Goal: Feedback & Contribution: Submit feedback/report problem

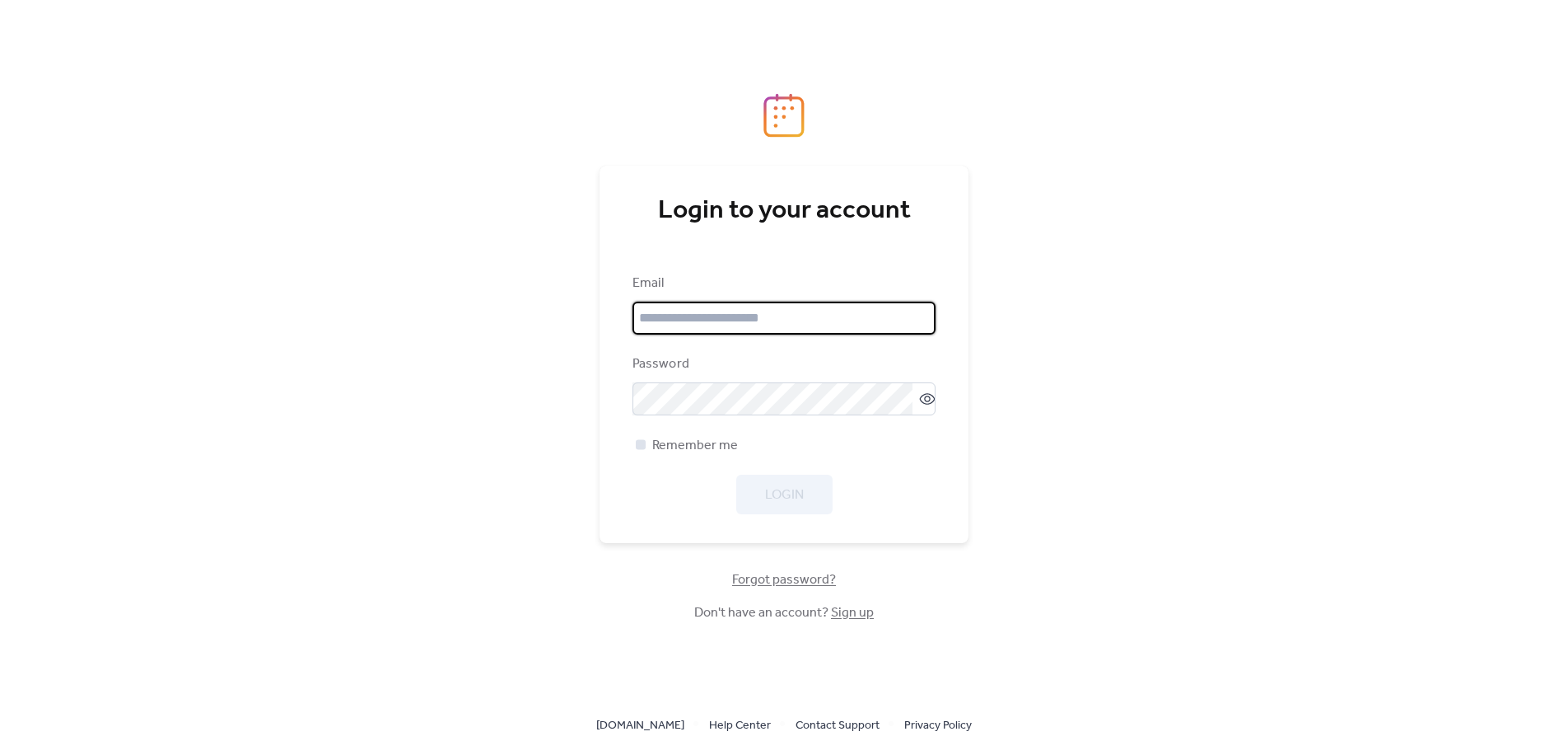
type input "**********"
click at [643, 439] on div at bounding box center [641, 444] width 10 height 10
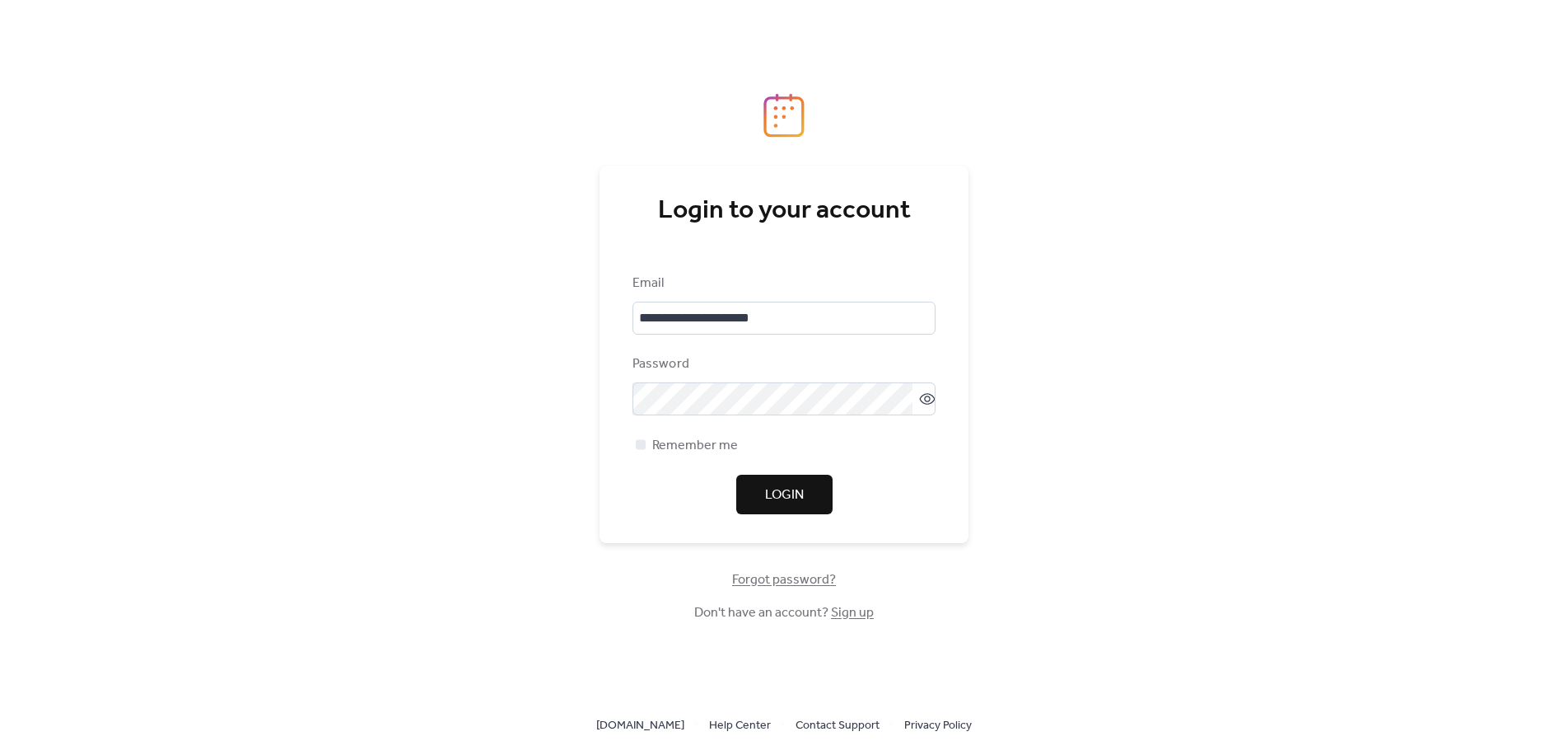
drag, startPoint x: 797, startPoint y: 490, endPoint x: 789, endPoint y: 298, distance: 192.2
click at [789, 298] on div "**********" at bounding box center [784, 394] width 303 height 241
click at [785, 303] on input "**********" at bounding box center [784, 318] width 303 height 33
click at [803, 494] on span "Login" at bounding box center [785, 495] width 39 height 19
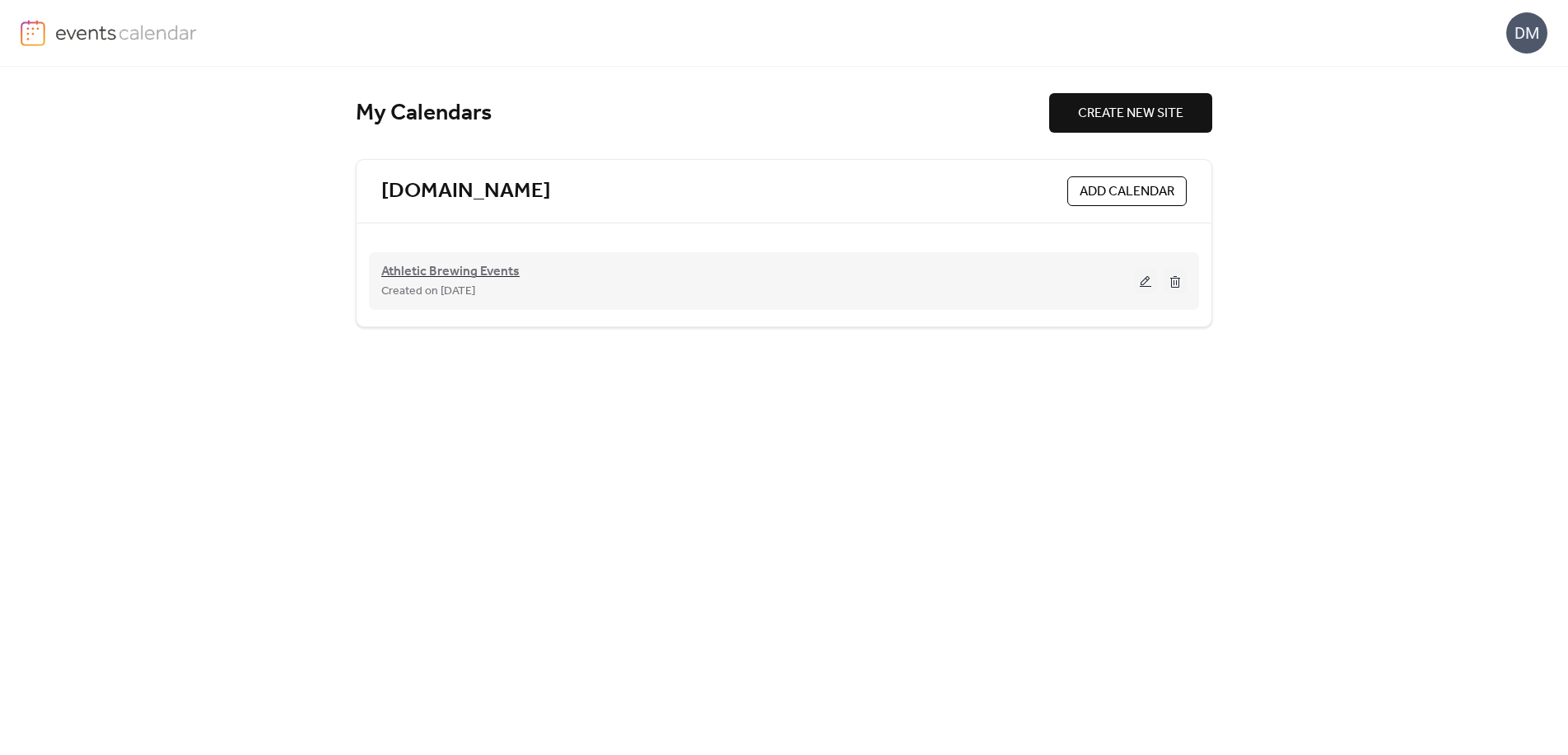
click at [504, 280] on span "Athletic Brewing Events" at bounding box center [451, 271] width 138 height 19
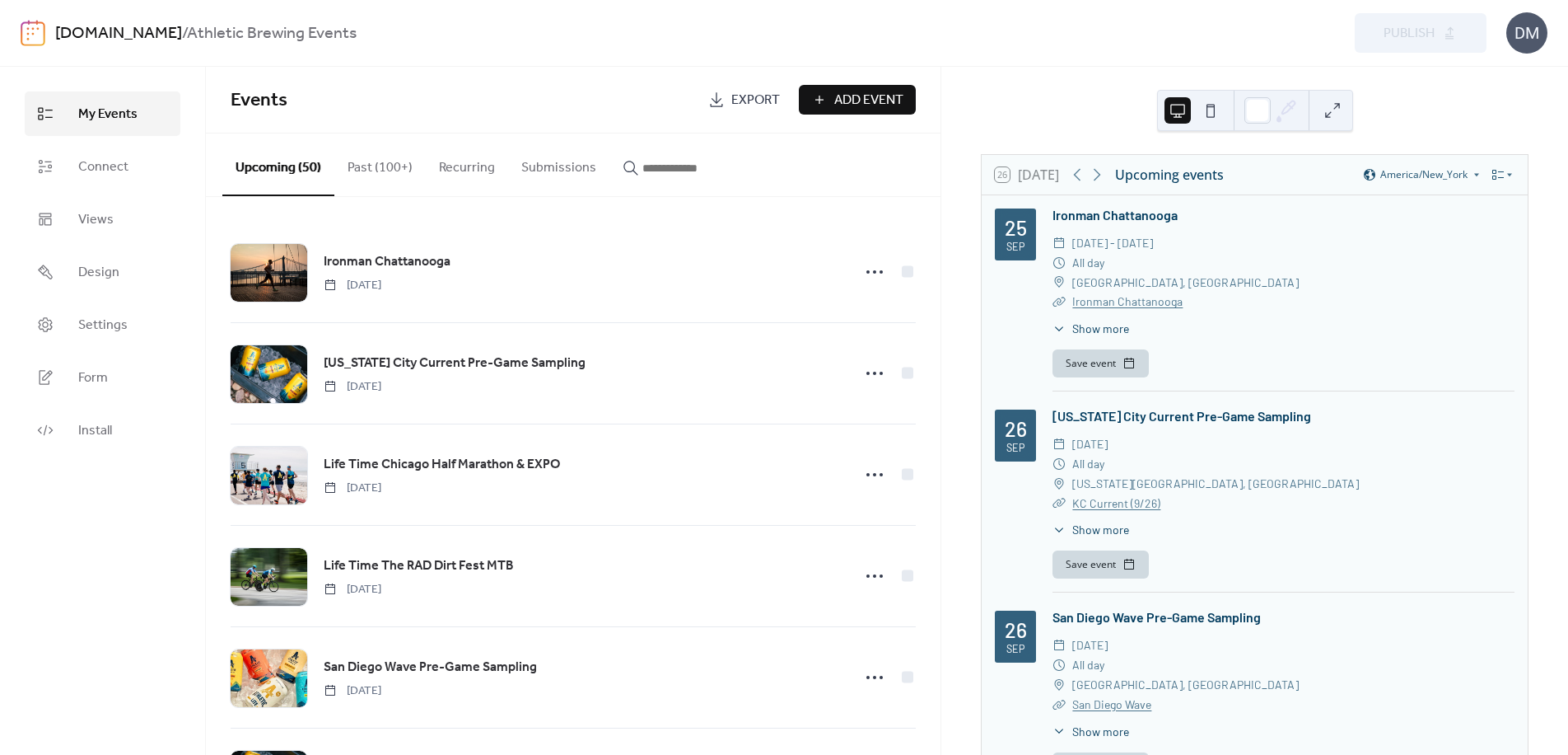
click at [41, 32] on img at bounding box center [32, 32] width 24 height 26
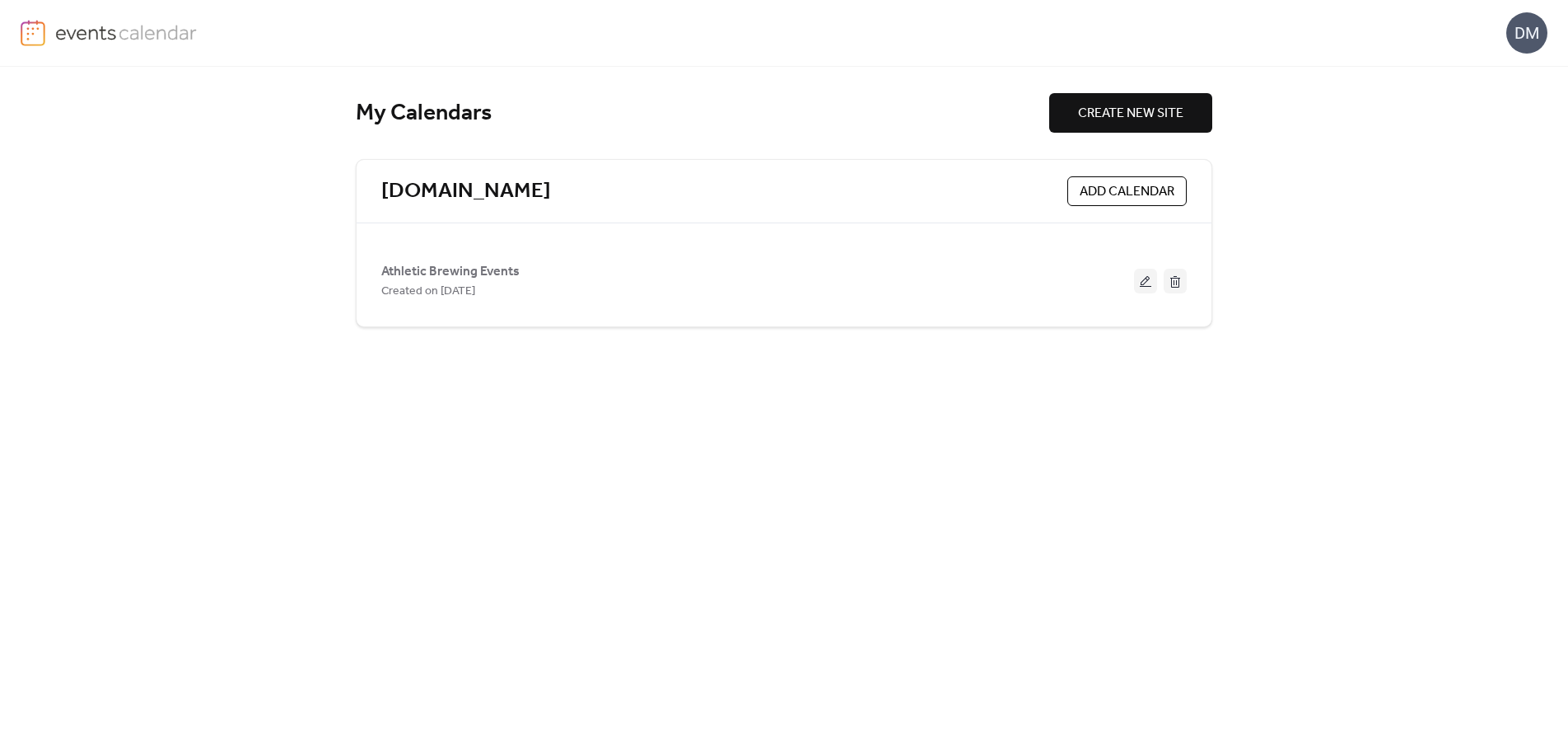
click at [1533, 44] on div "DM" at bounding box center [1527, 33] width 41 height 41
click at [1497, 100] on span "Contact Us" at bounding box center [1502, 106] width 65 height 19
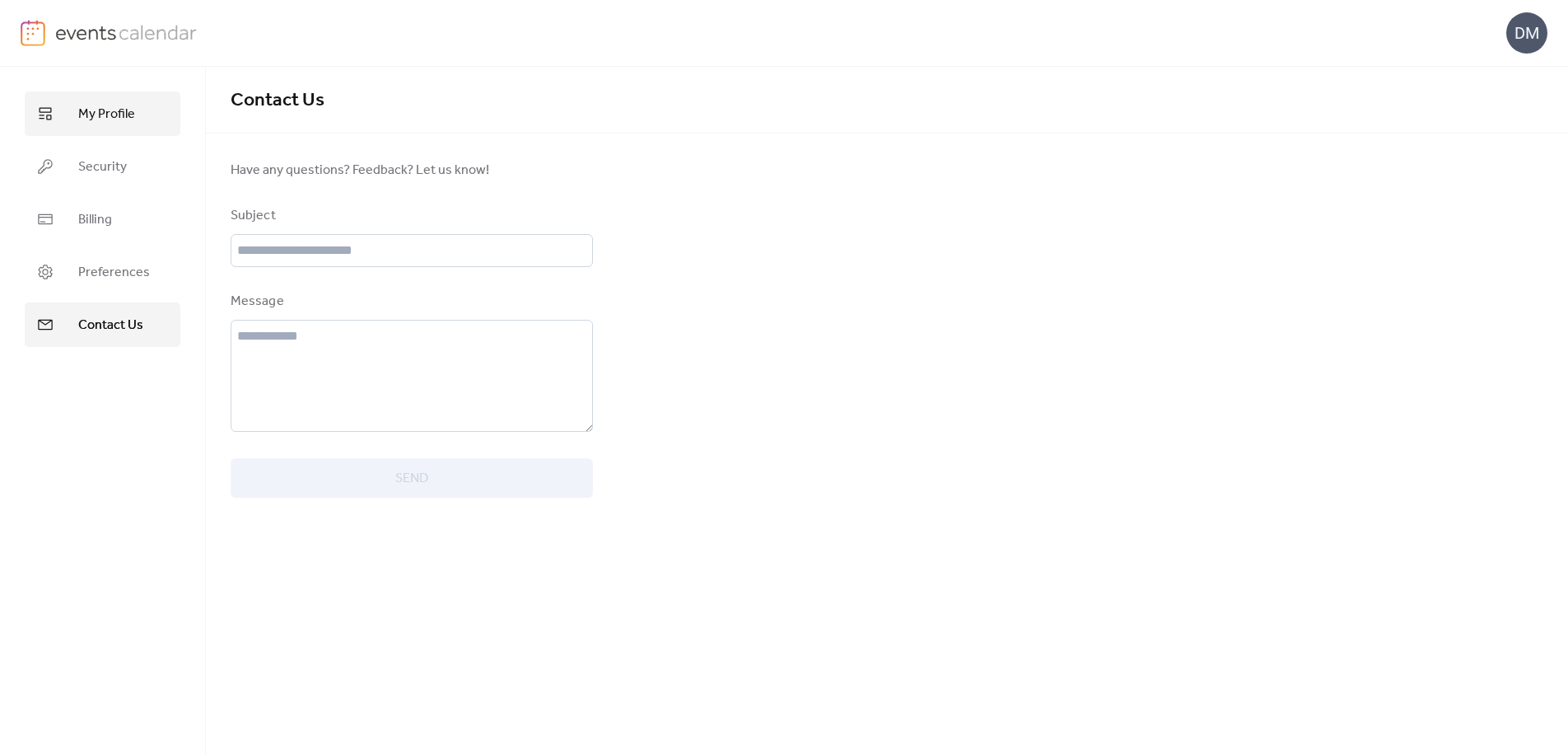
click at [108, 121] on span "My Profile" at bounding box center [106, 114] width 56 height 19
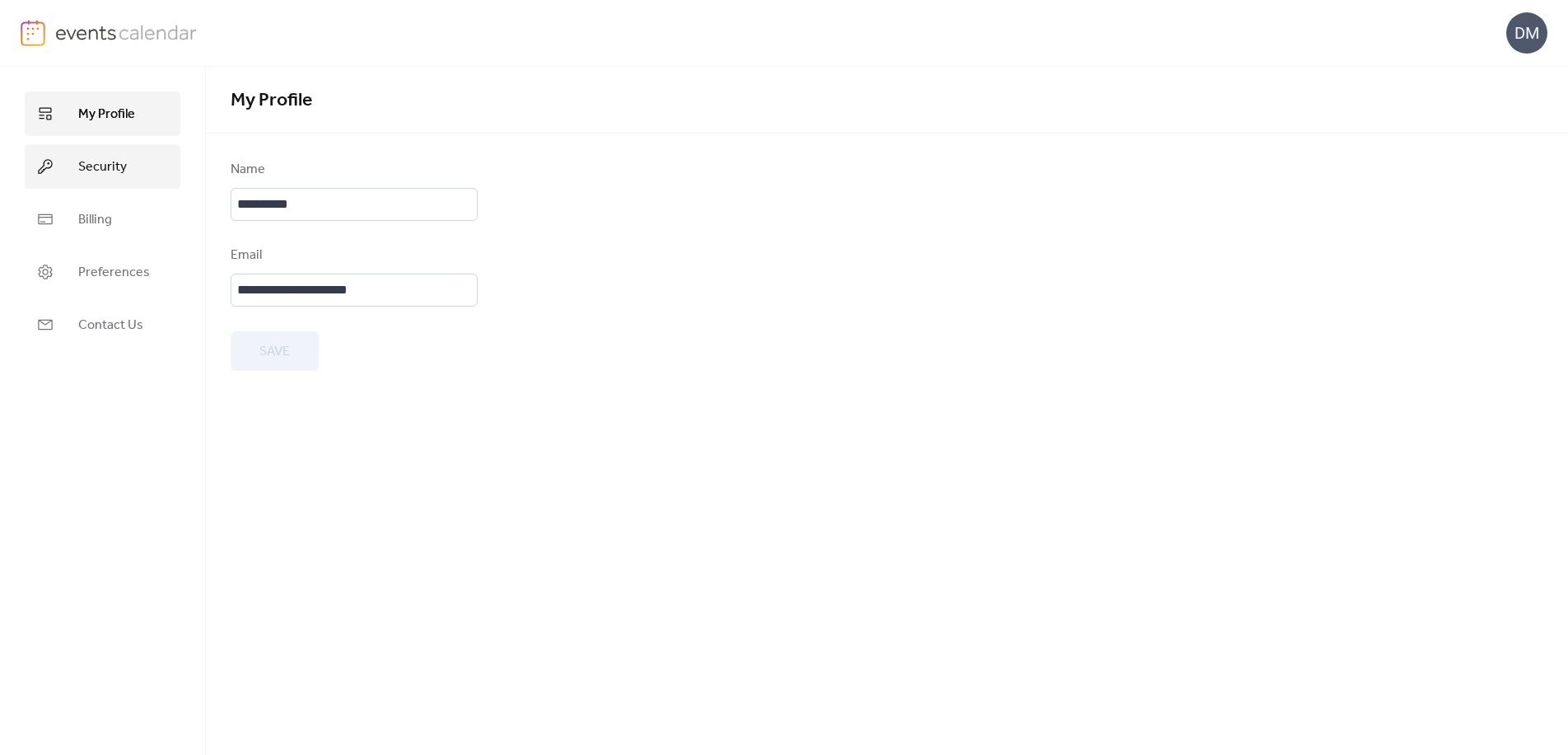
click at [105, 161] on span "Security" at bounding box center [103, 167] width 49 height 19
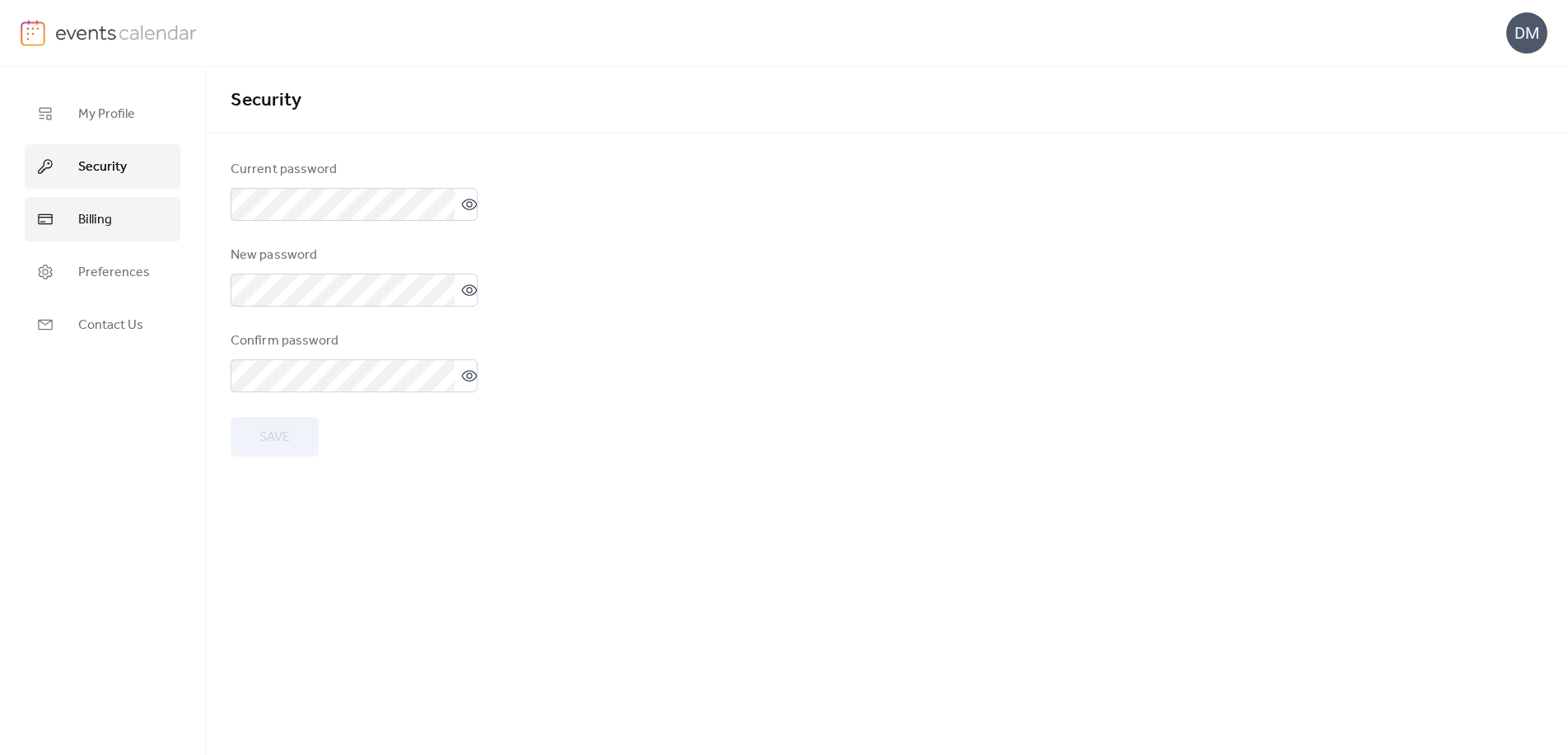
click at [108, 224] on span "Billing" at bounding box center [95, 219] width 34 height 19
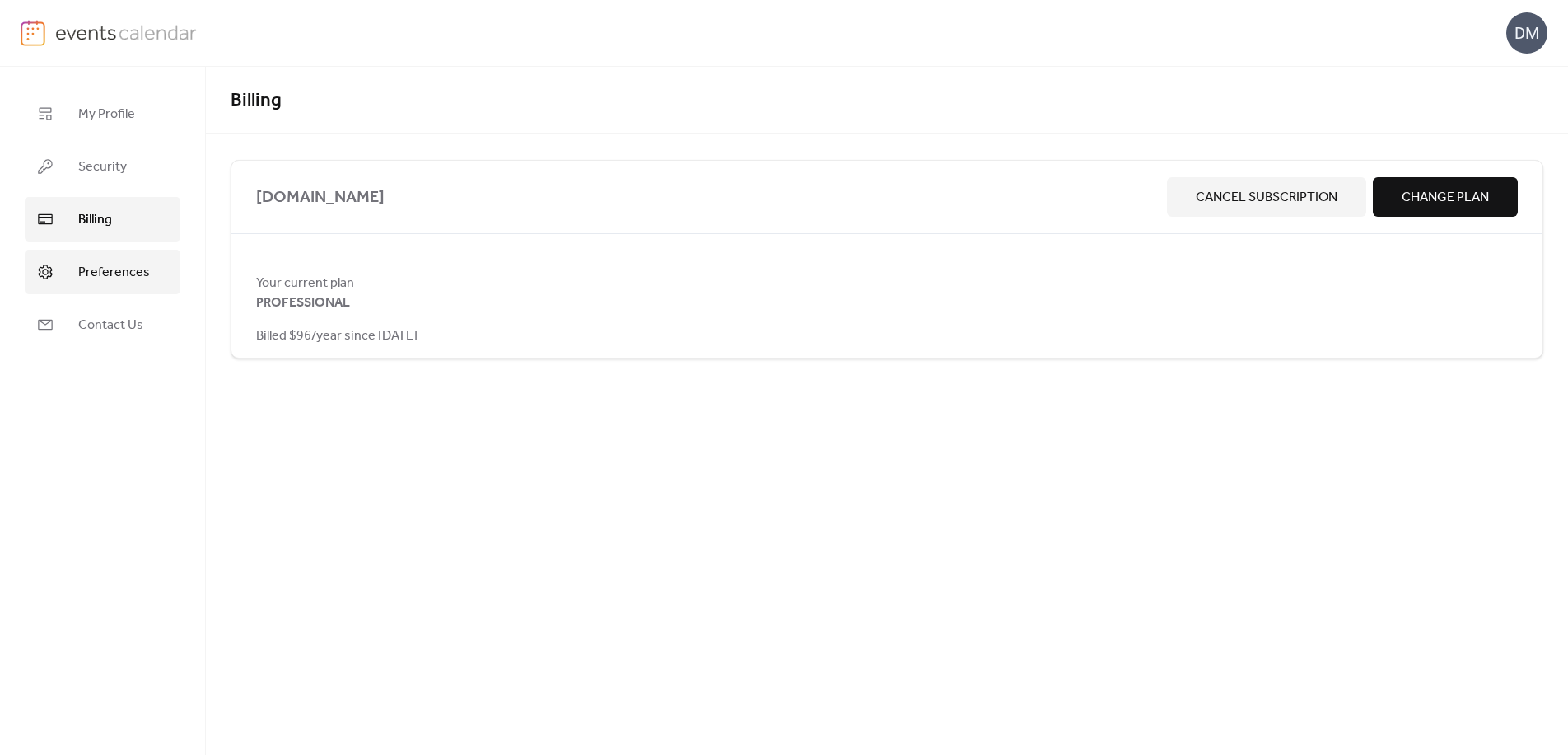
click at [107, 263] on span "Preferences" at bounding box center [114, 272] width 72 height 19
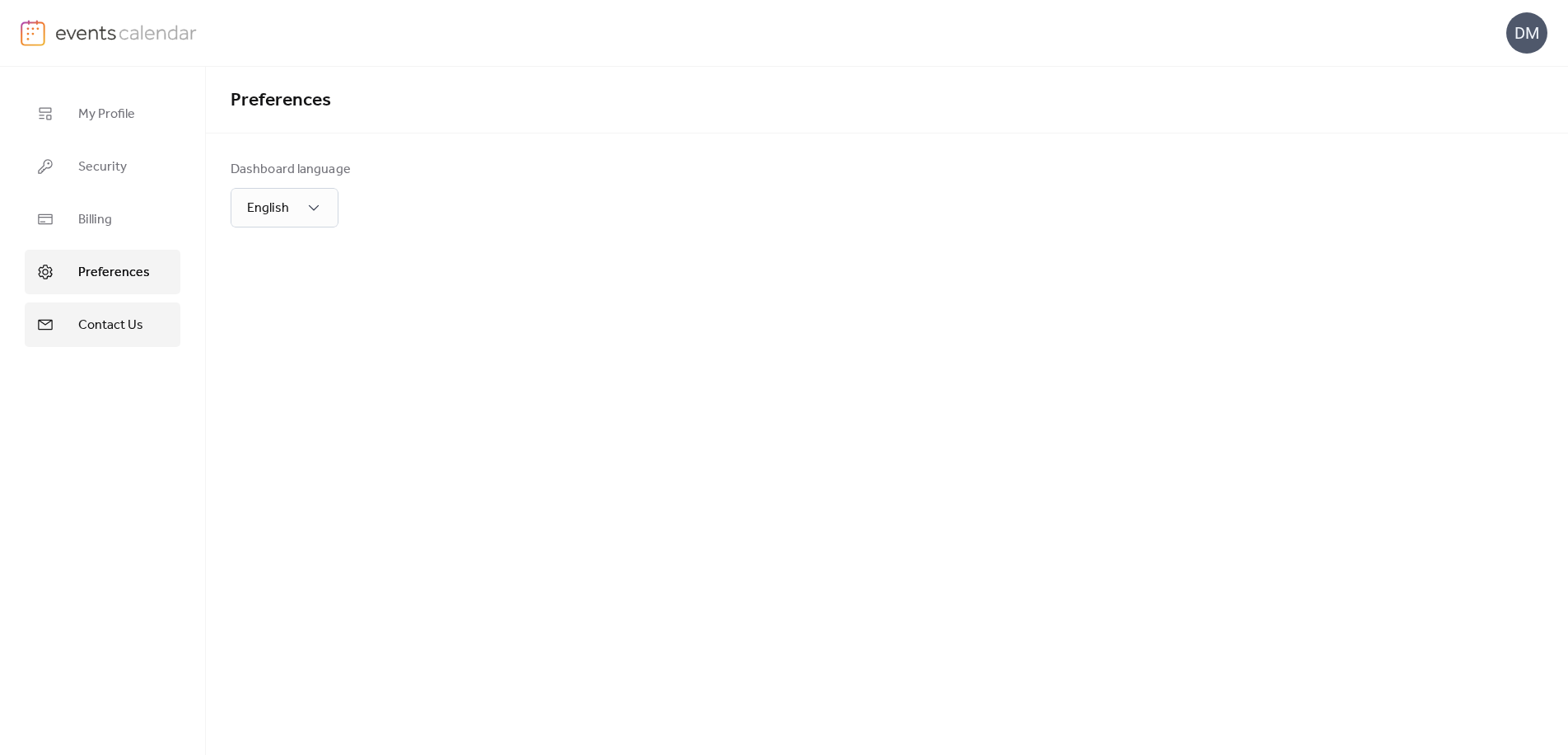
click at [107, 312] on link "Contact Us" at bounding box center [102, 324] width 156 height 45
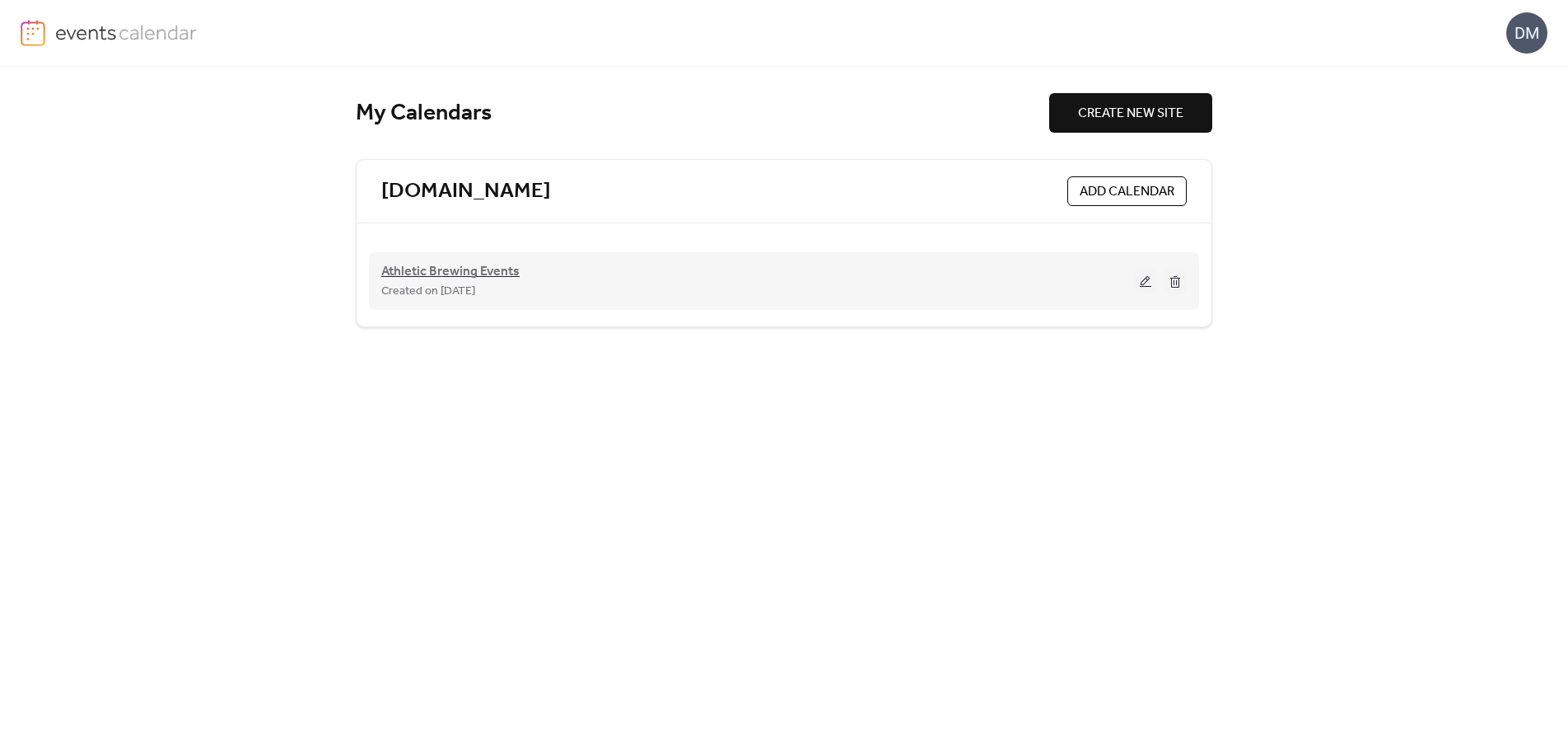
click at [403, 280] on span "Athletic Brewing Events" at bounding box center [451, 271] width 138 height 19
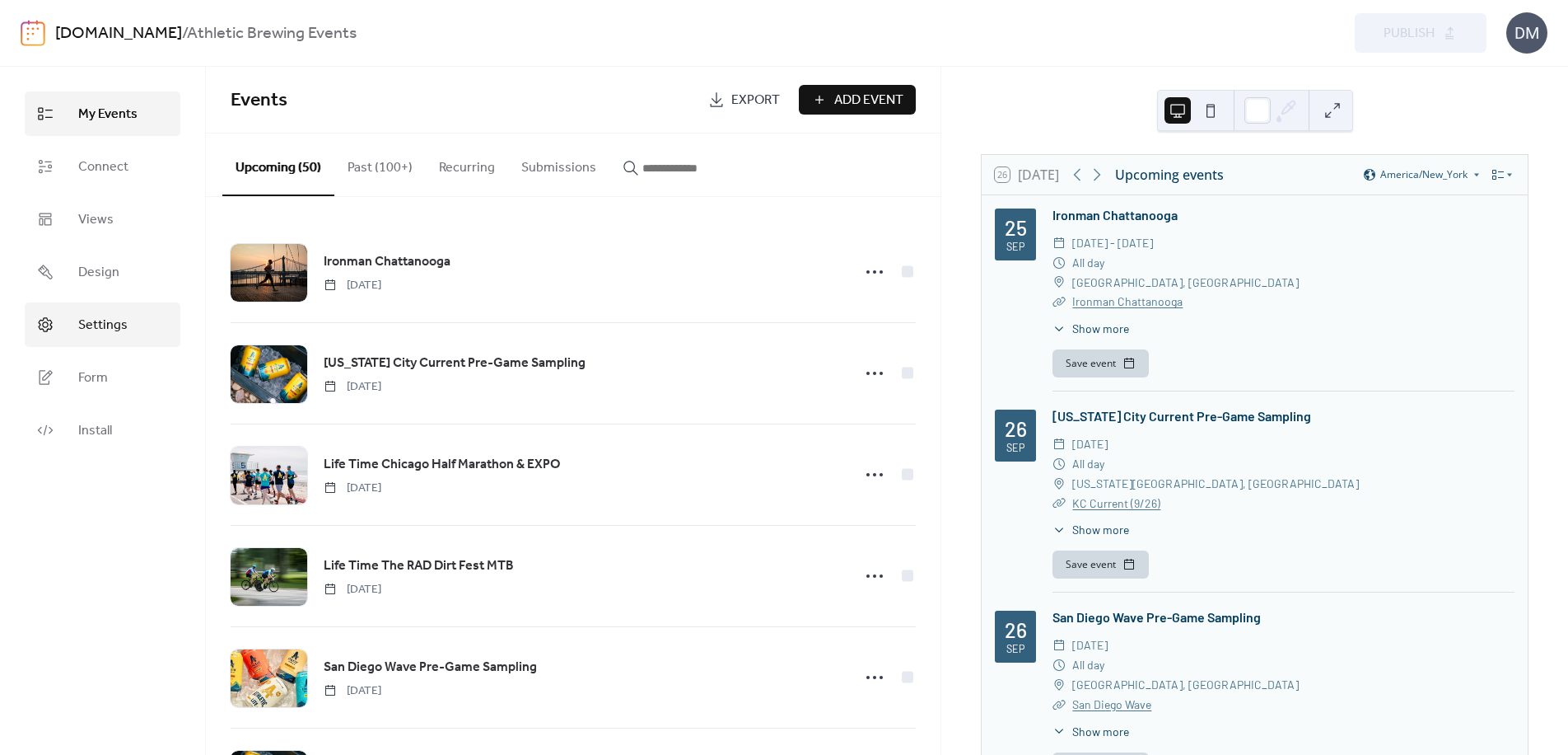
click at [117, 319] on span "Settings" at bounding box center [103, 325] width 50 height 19
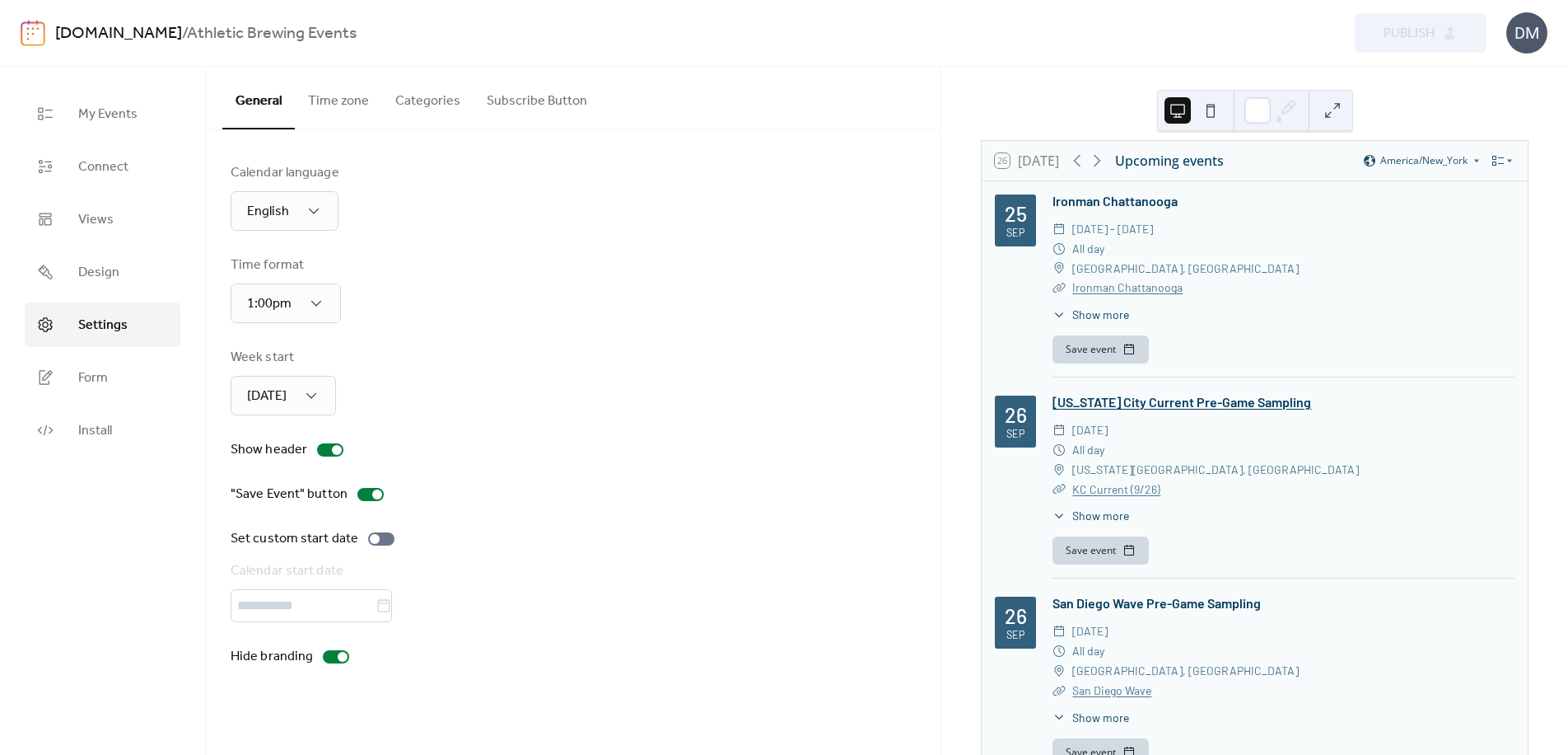
scroll to position [24, 0]
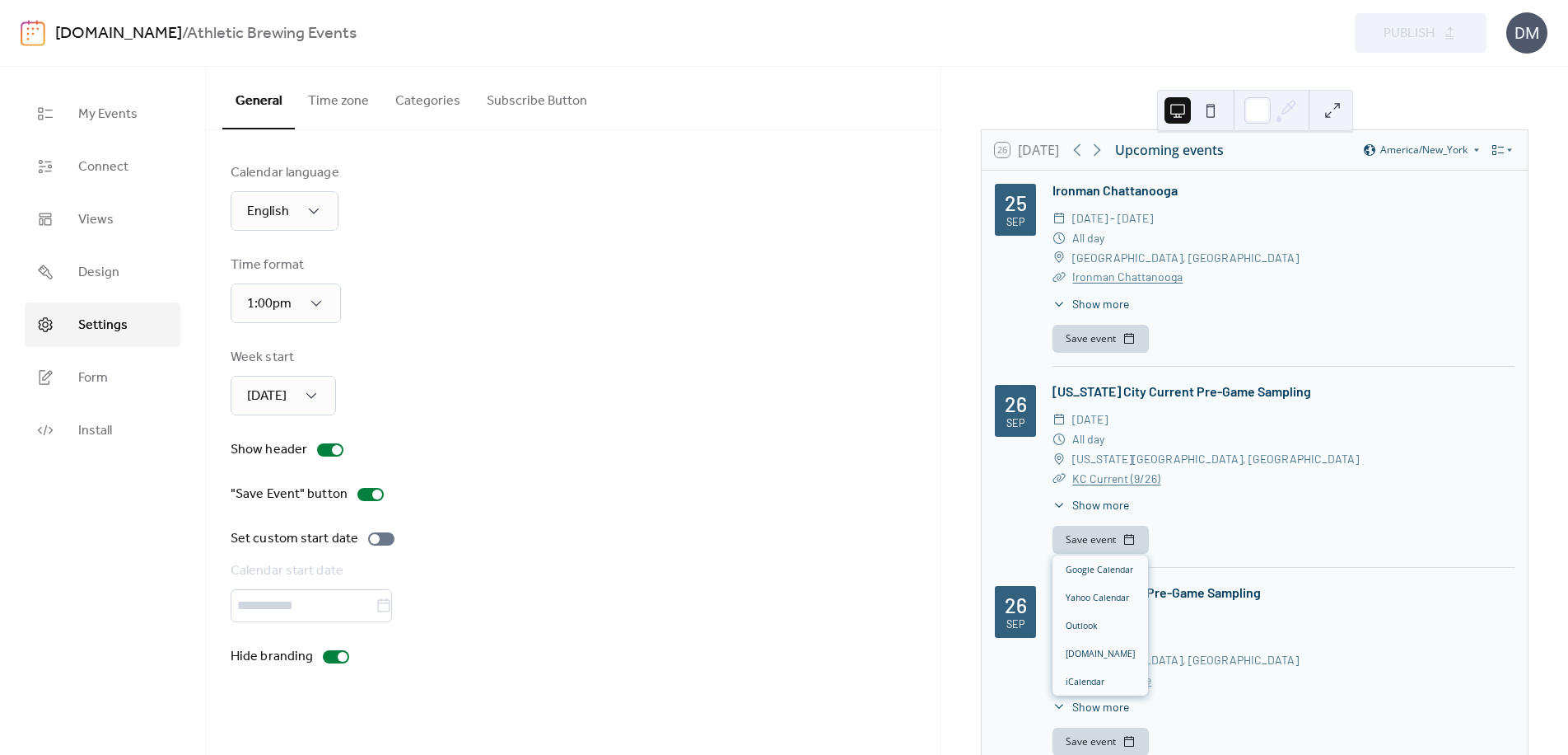
click at [1133, 547] on button "Save event" at bounding box center [1101, 539] width 96 height 28
click at [1023, 537] on div "26 Sep Kansas City Current Pre-Game Sampling ​ Friday, September 26, 2025 ​ All…" at bounding box center [1254, 474] width 520 height 186
click at [97, 388] on span "Form" at bounding box center [93, 378] width 29 height 19
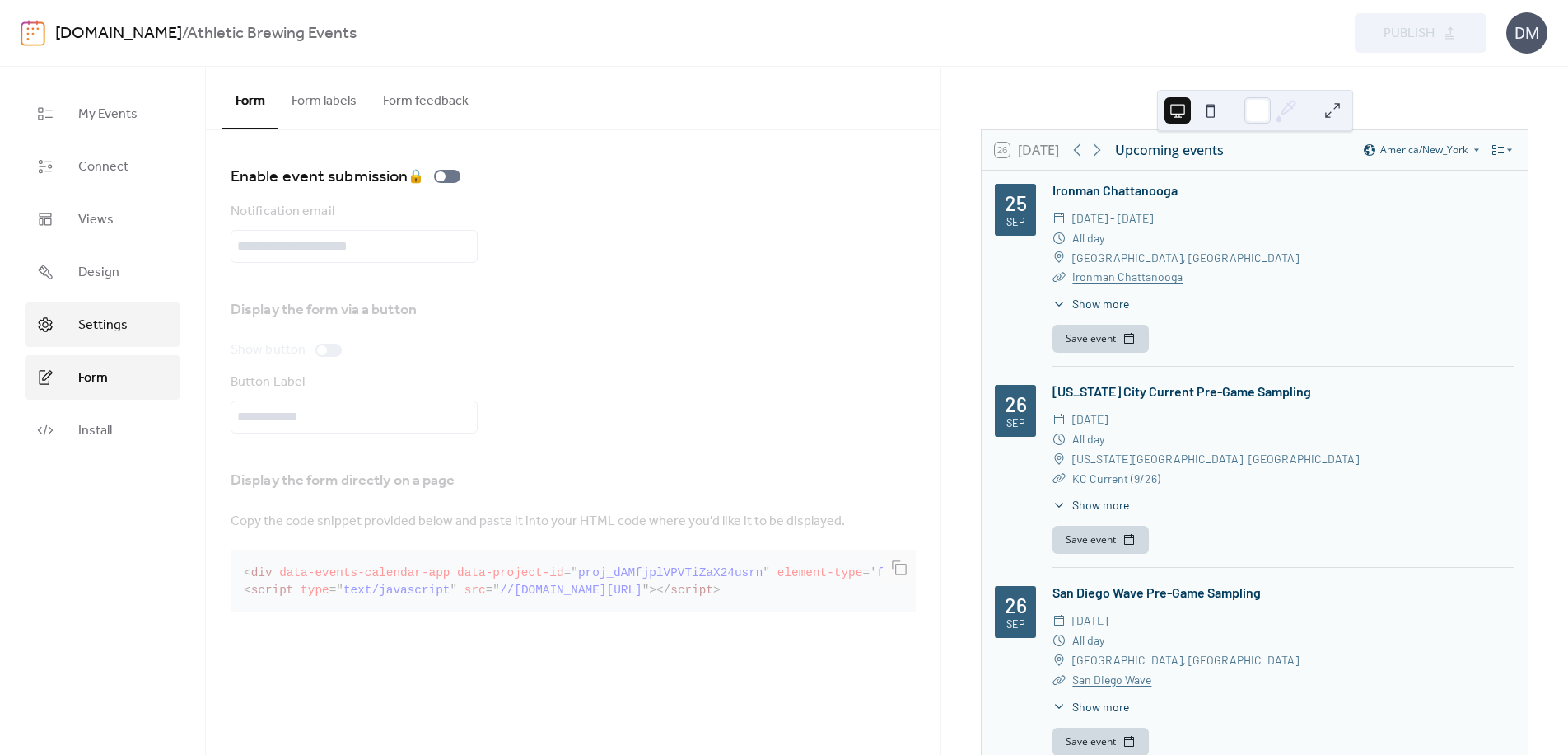
click at [104, 338] on link "Settings" at bounding box center [102, 324] width 156 height 45
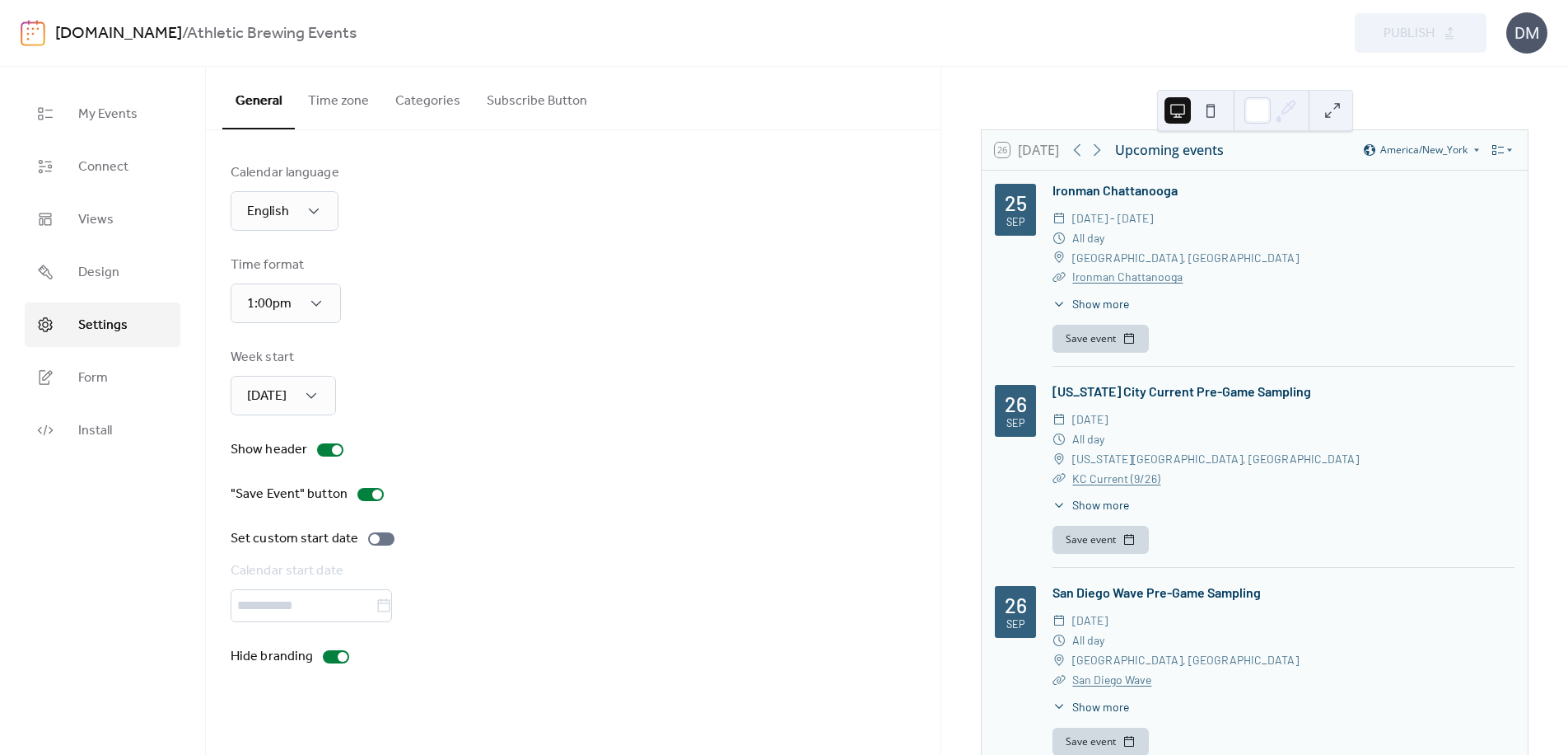
click at [347, 104] on button "Time zone" at bounding box center [339, 97] width 88 height 61
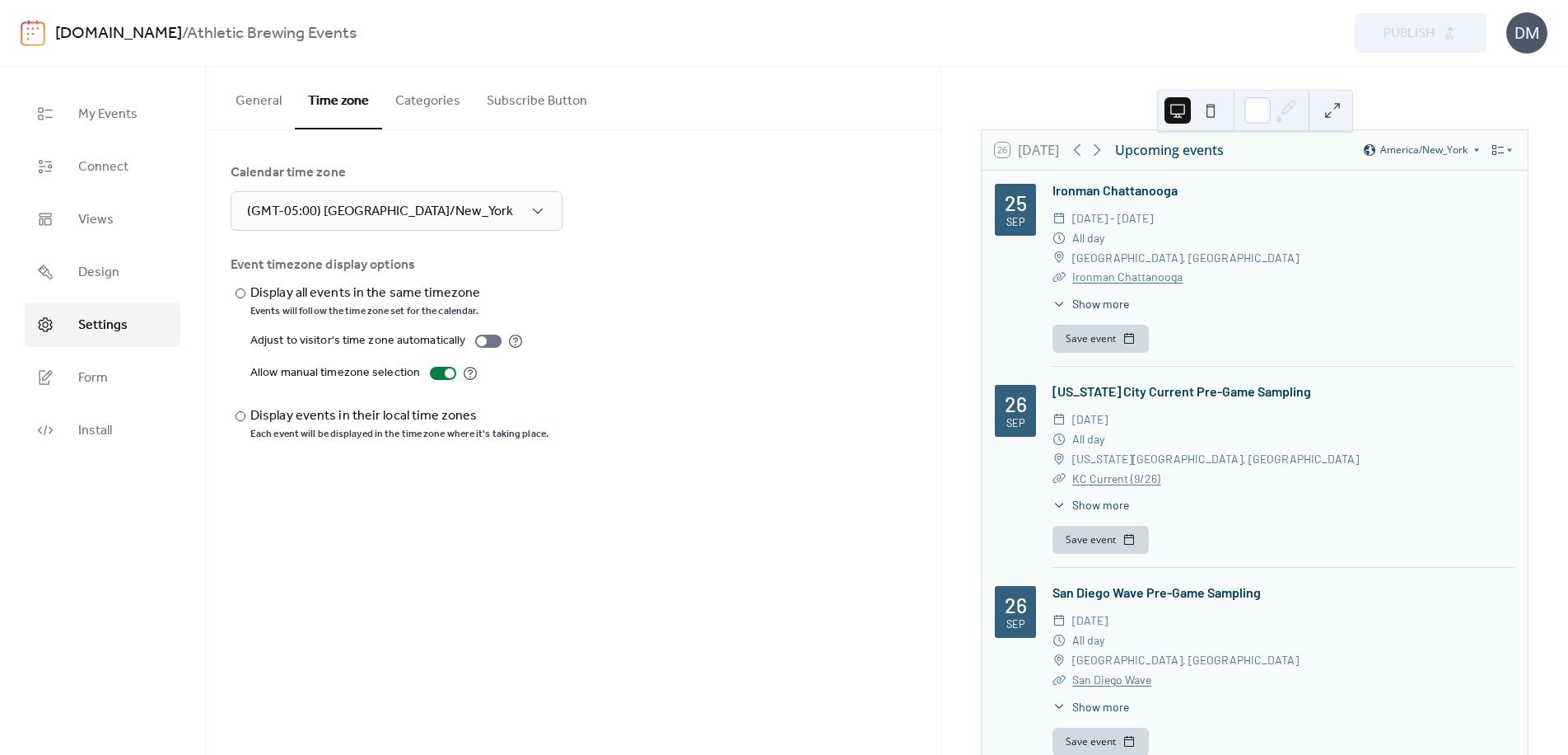
click at [539, 98] on button "Subscribe Button" at bounding box center [536, 97] width 127 height 61
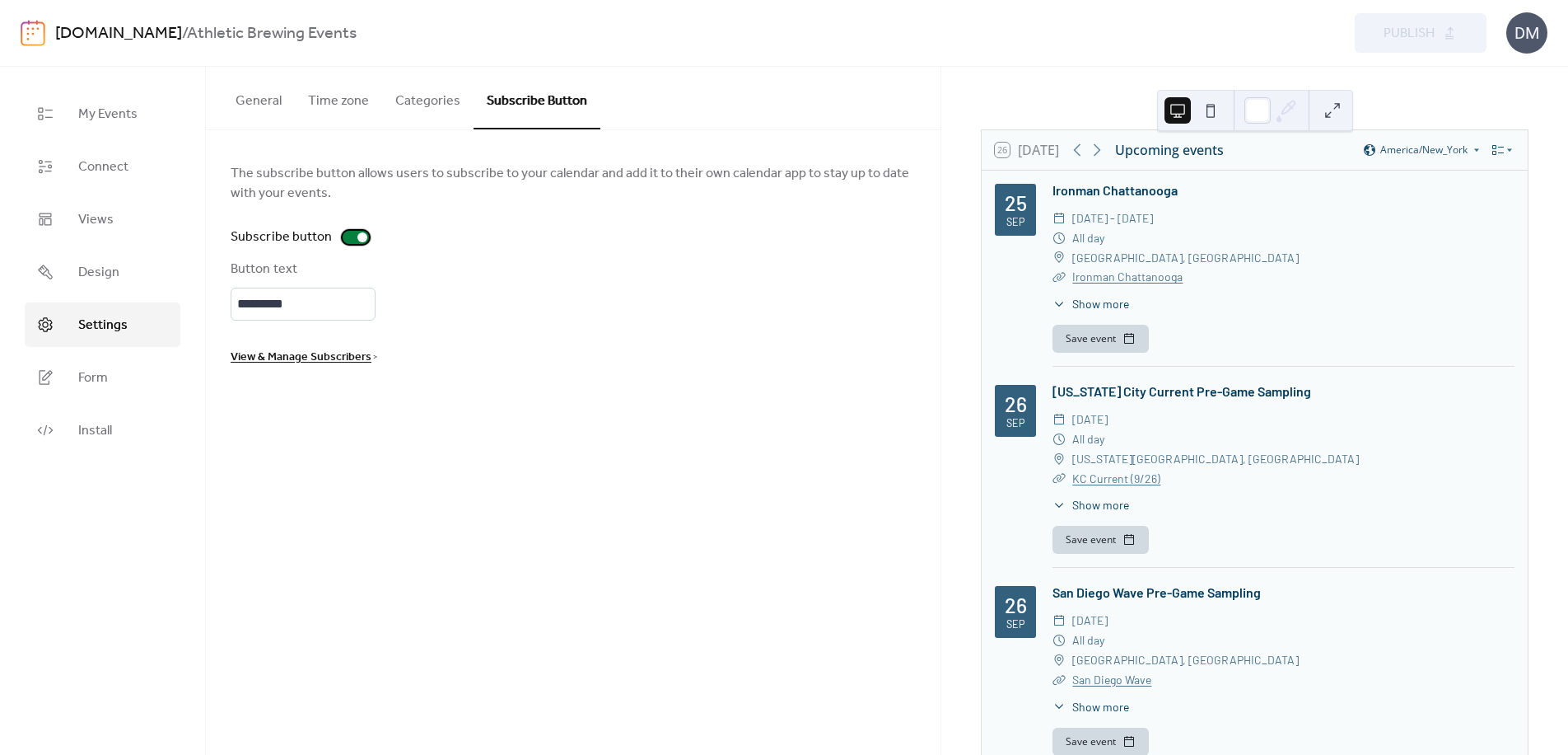
click at [358, 233] on div at bounding box center [362, 238] width 10 height 10
click at [1448, 27] on button "Publish" at bounding box center [1421, 33] width 131 height 40
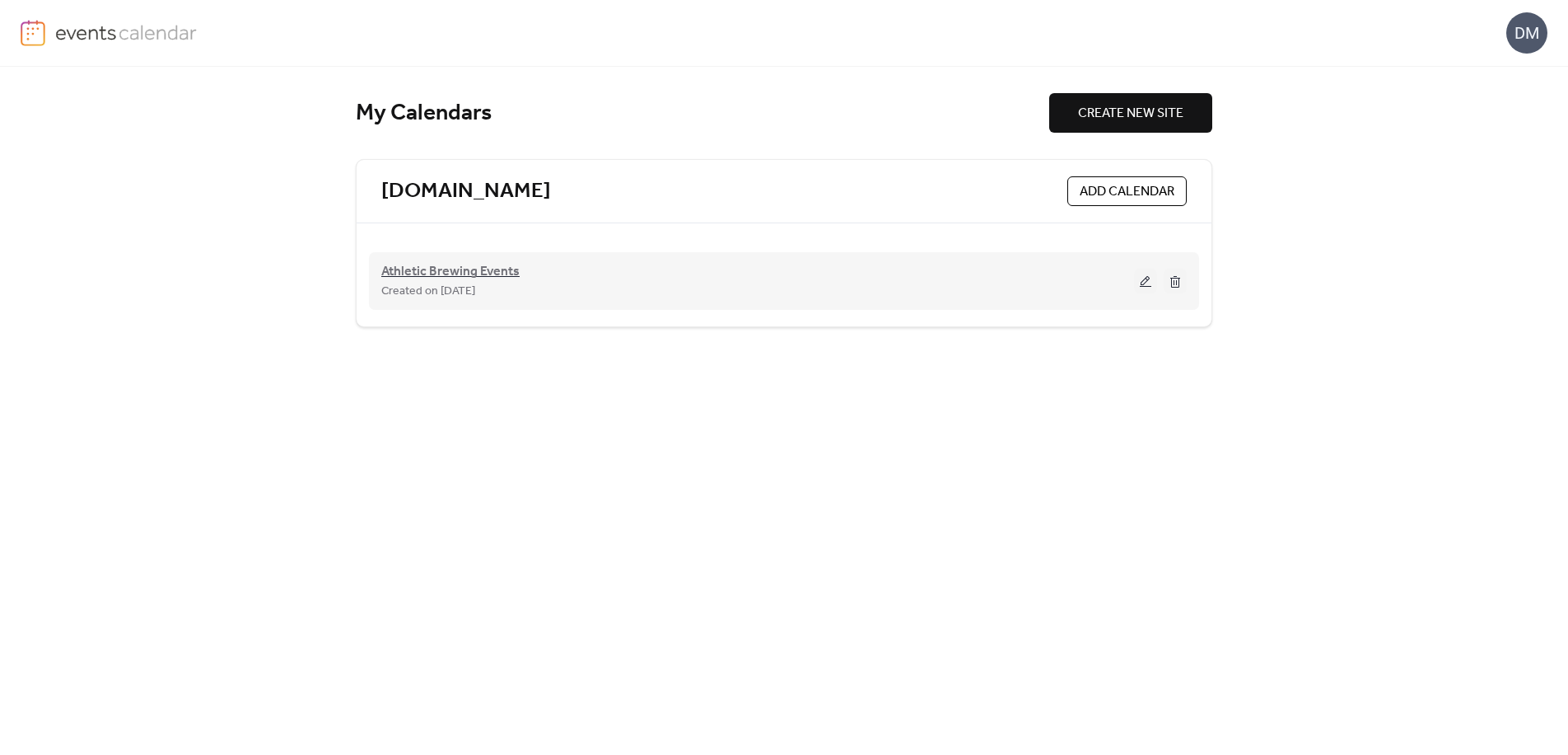
click at [500, 270] on span "Athletic Brewing Events" at bounding box center [451, 271] width 138 height 19
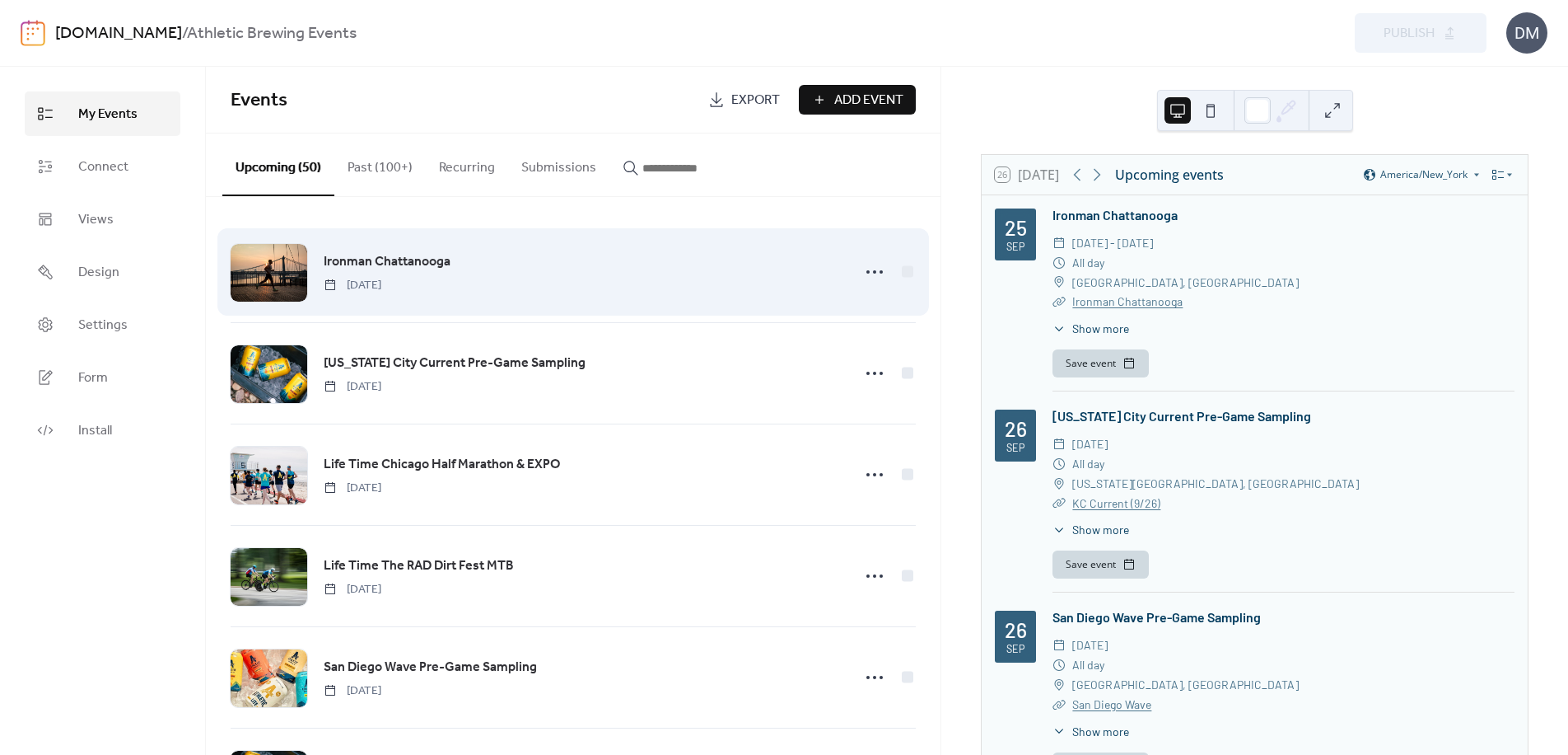
click at [328, 257] on span "Ironman Chattanooga" at bounding box center [387, 261] width 127 height 19
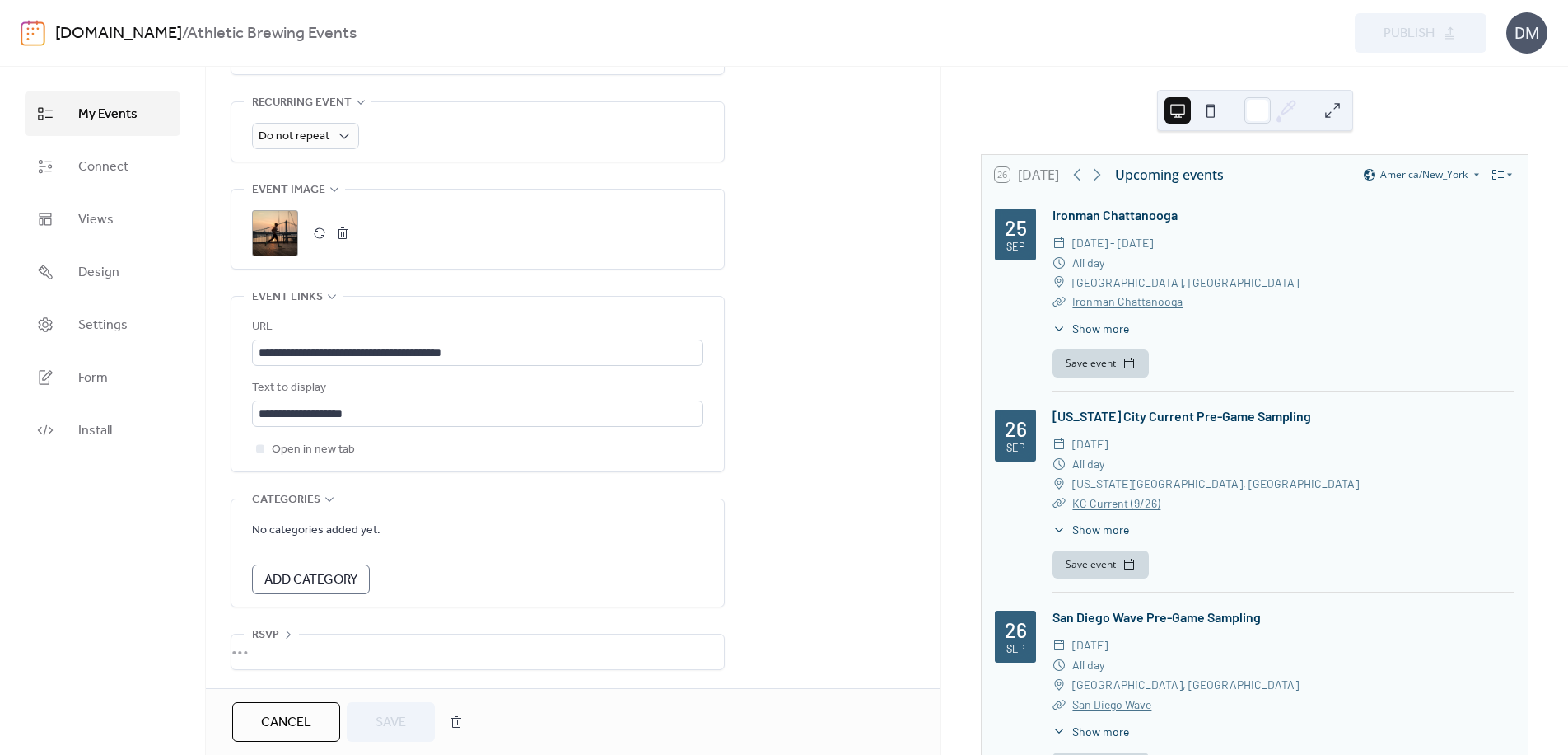
scroll to position [747, 0]
click at [260, 233] on div ";" at bounding box center [275, 233] width 46 height 46
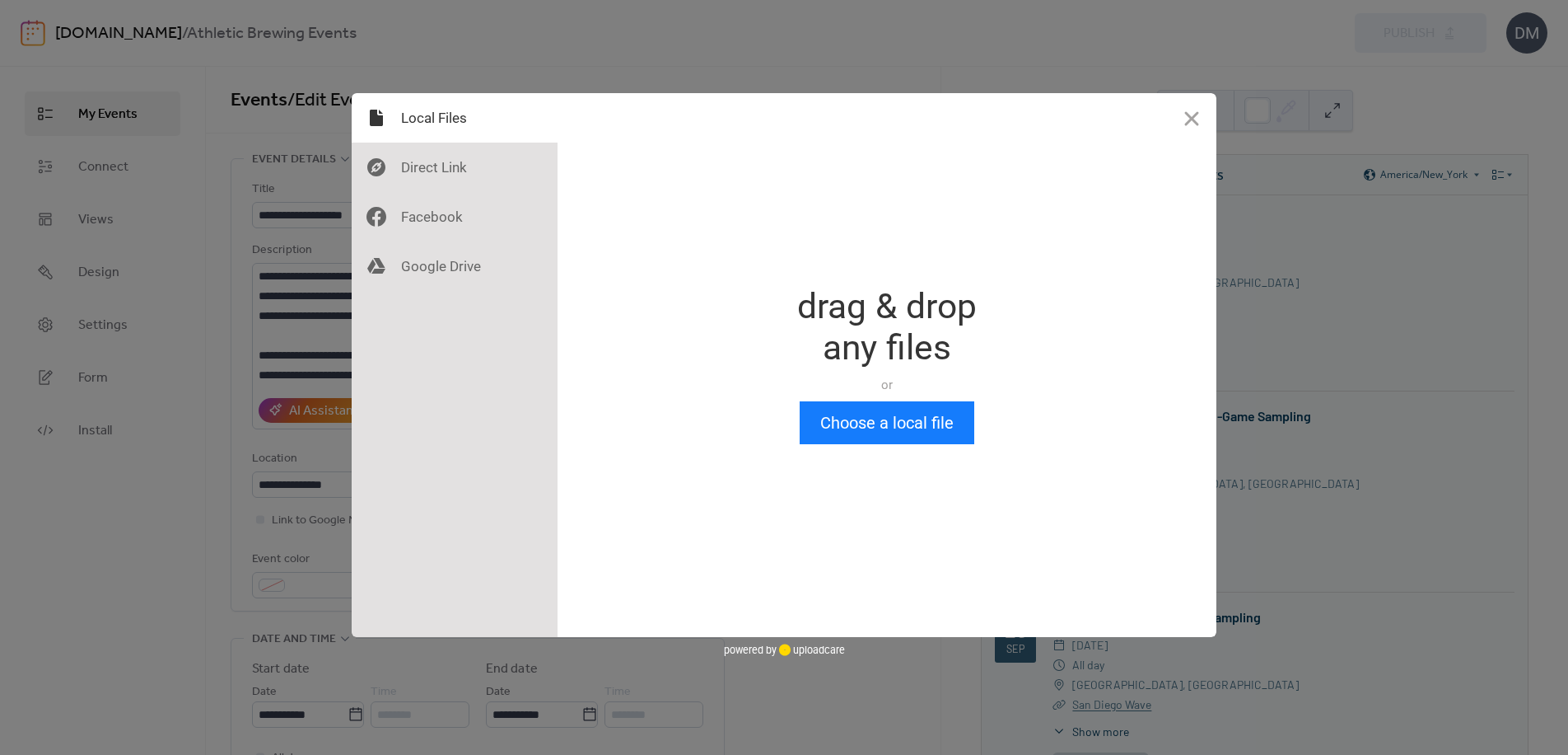
scroll to position [0, 0]
click at [1187, 119] on button "Close" at bounding box center [1192, 118] width 50 height 50
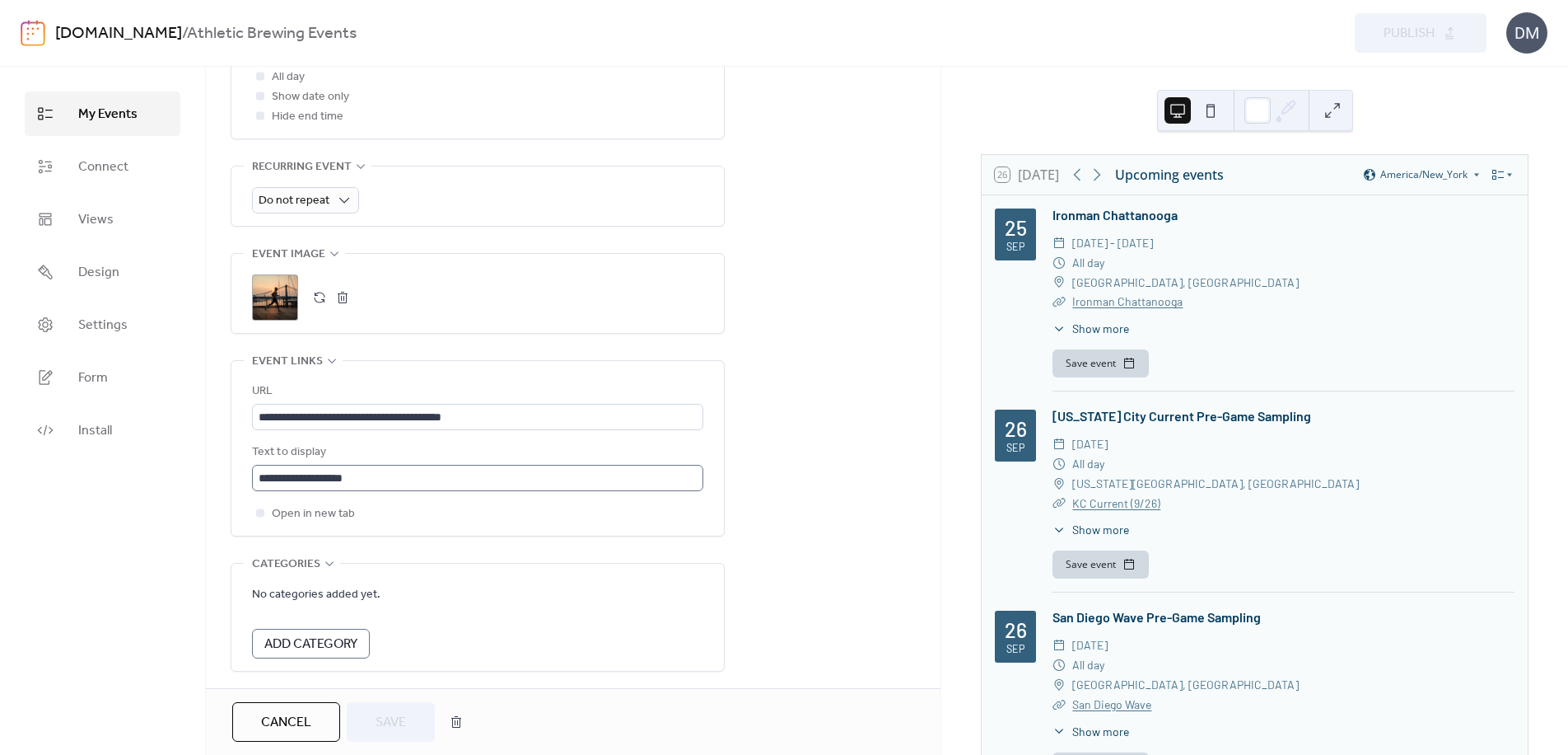
scroll to position [747, 0]
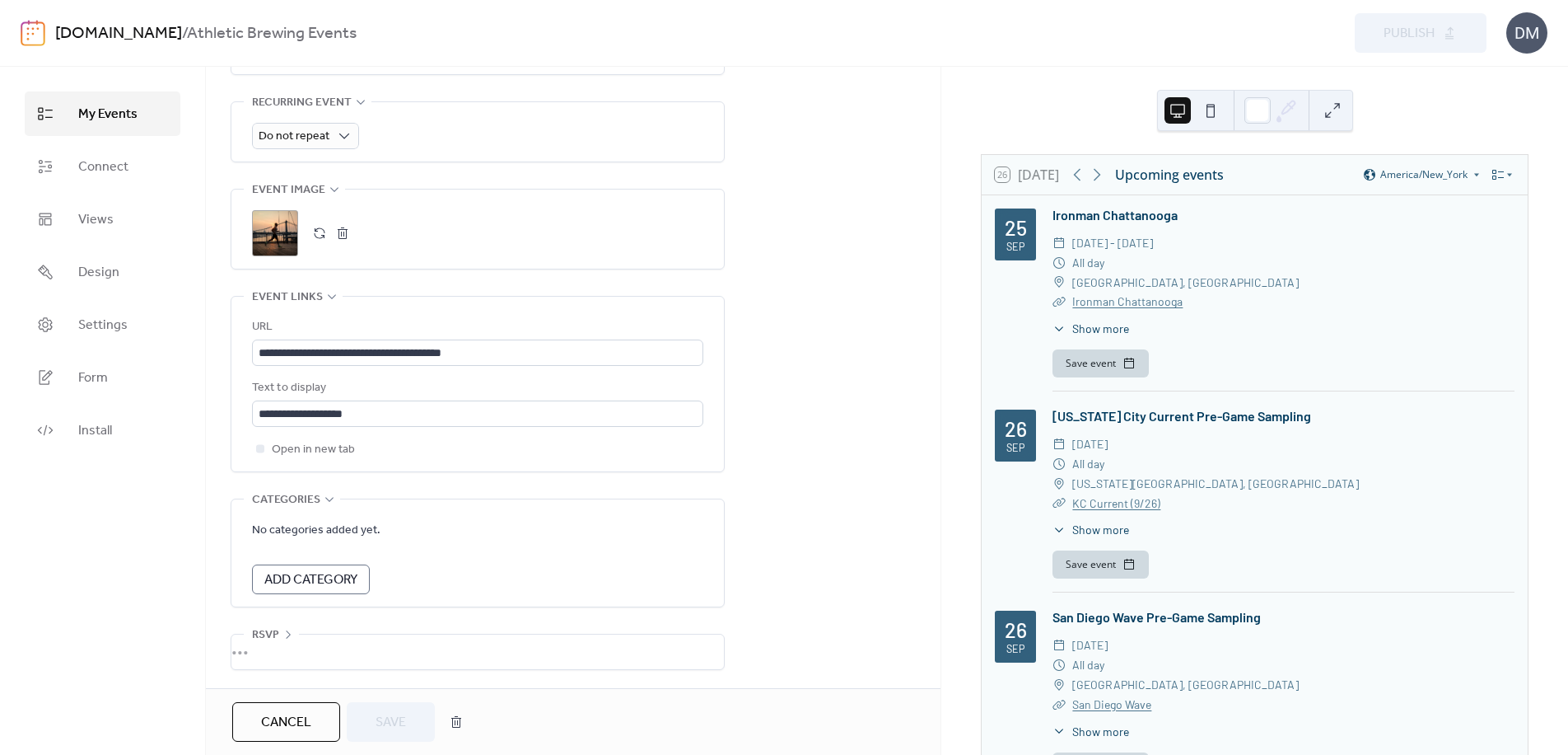
click at [269, 227] on div ";" at bounding box center [275, 233] width 46 height 46
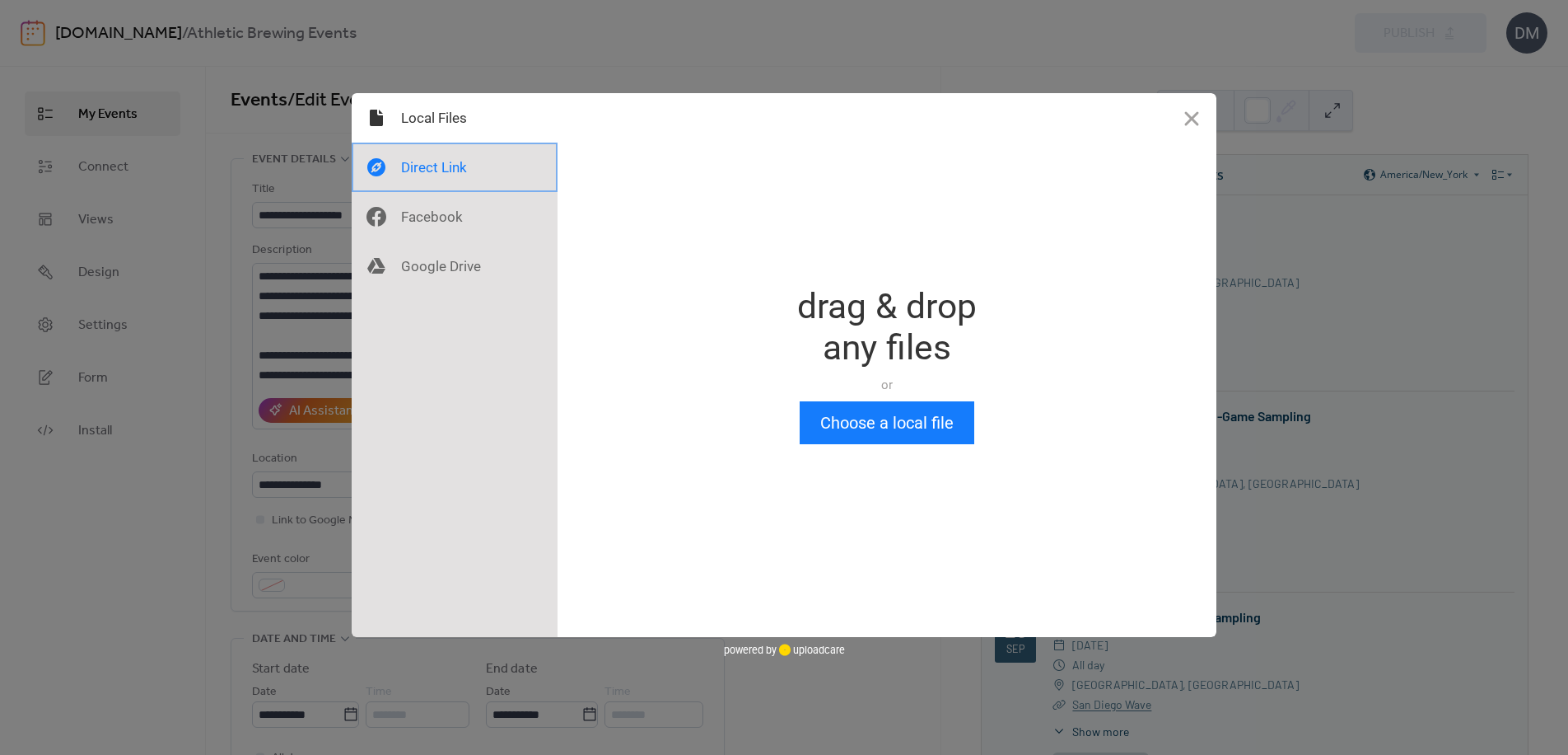
click at [423, 159] on div at bounding box center [455, 167] width 206 height 50
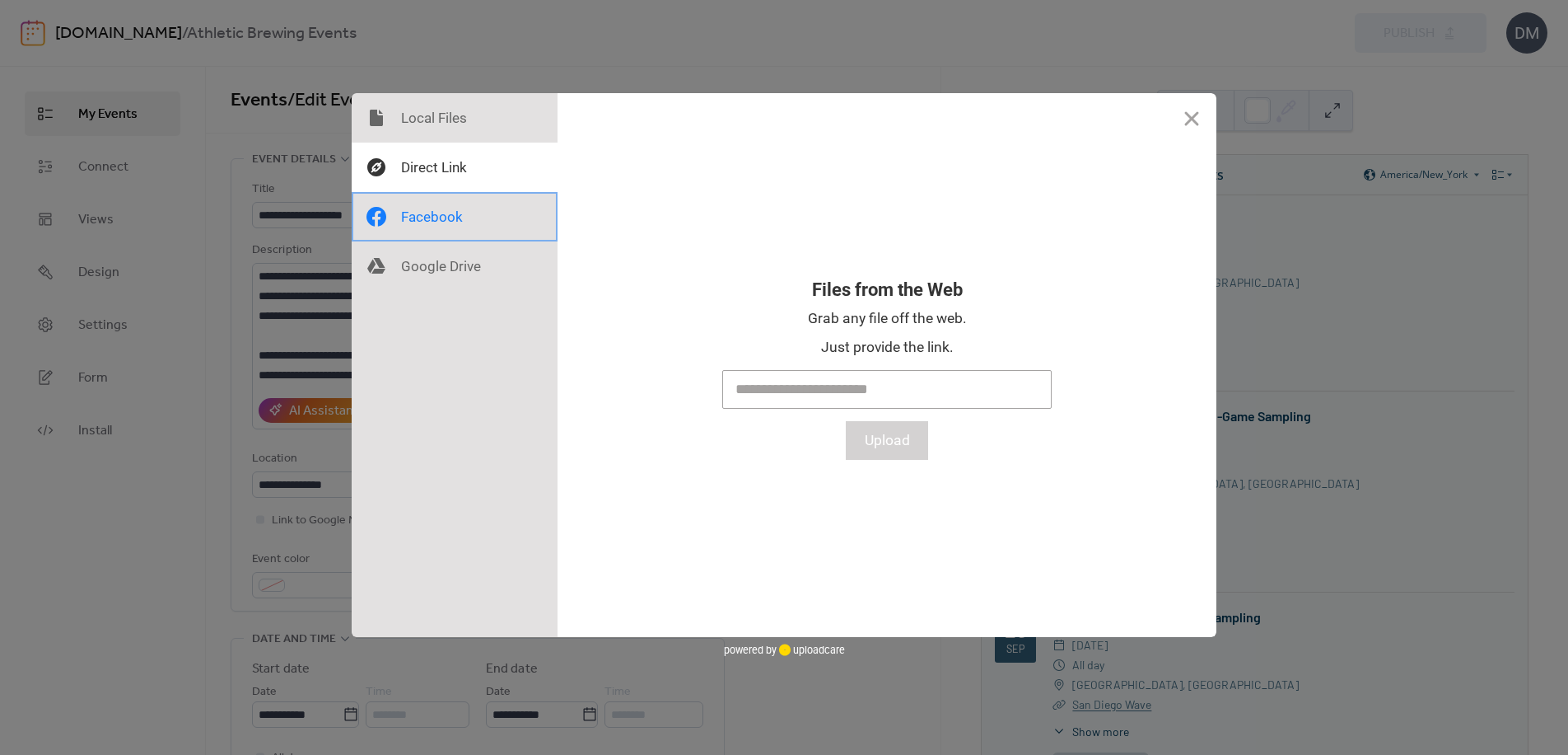
click at [416, 209] on div at bounding box center [455, 217] width 206 height 50
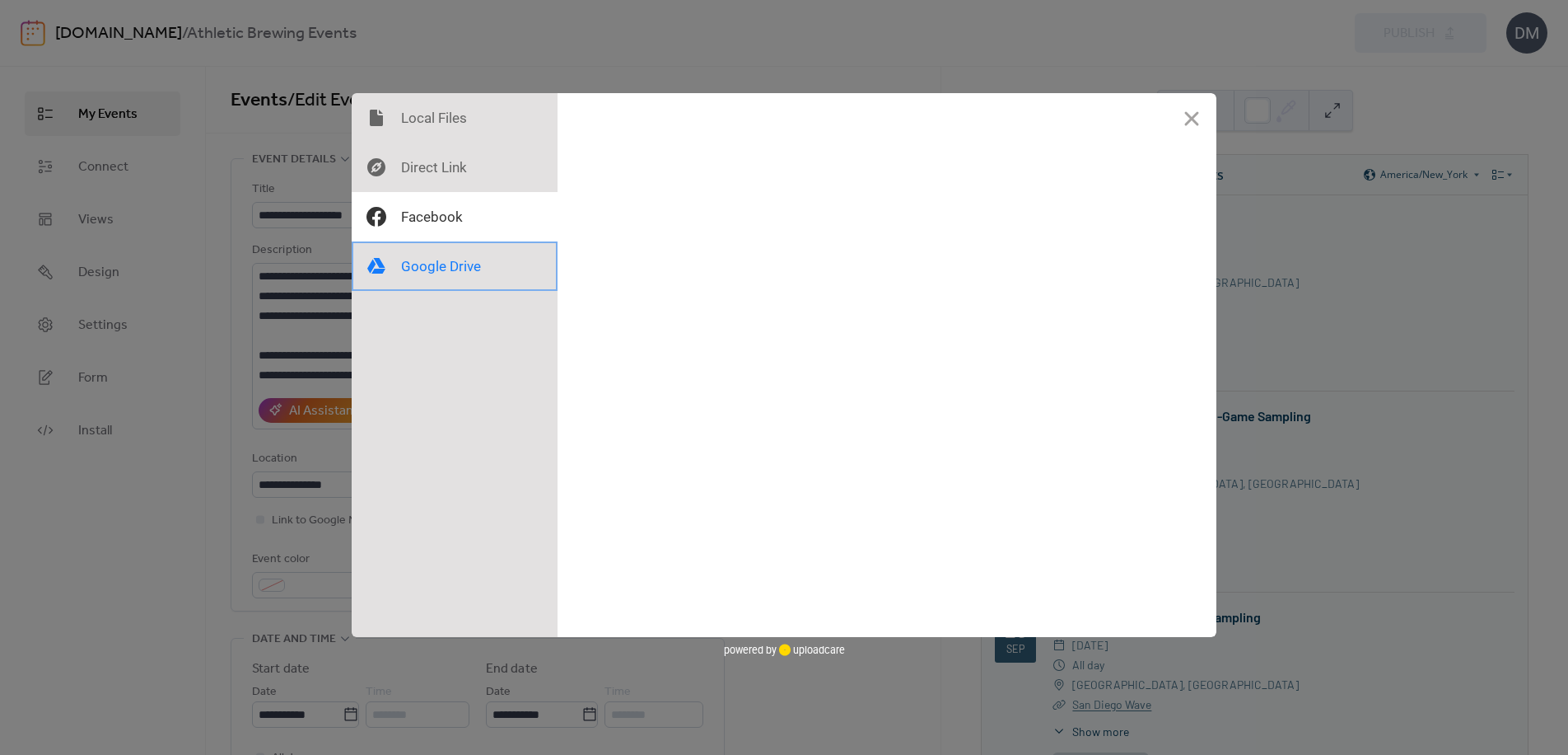
click at [421, 255] on div at bounding box center [455, 266] width 206 height 50
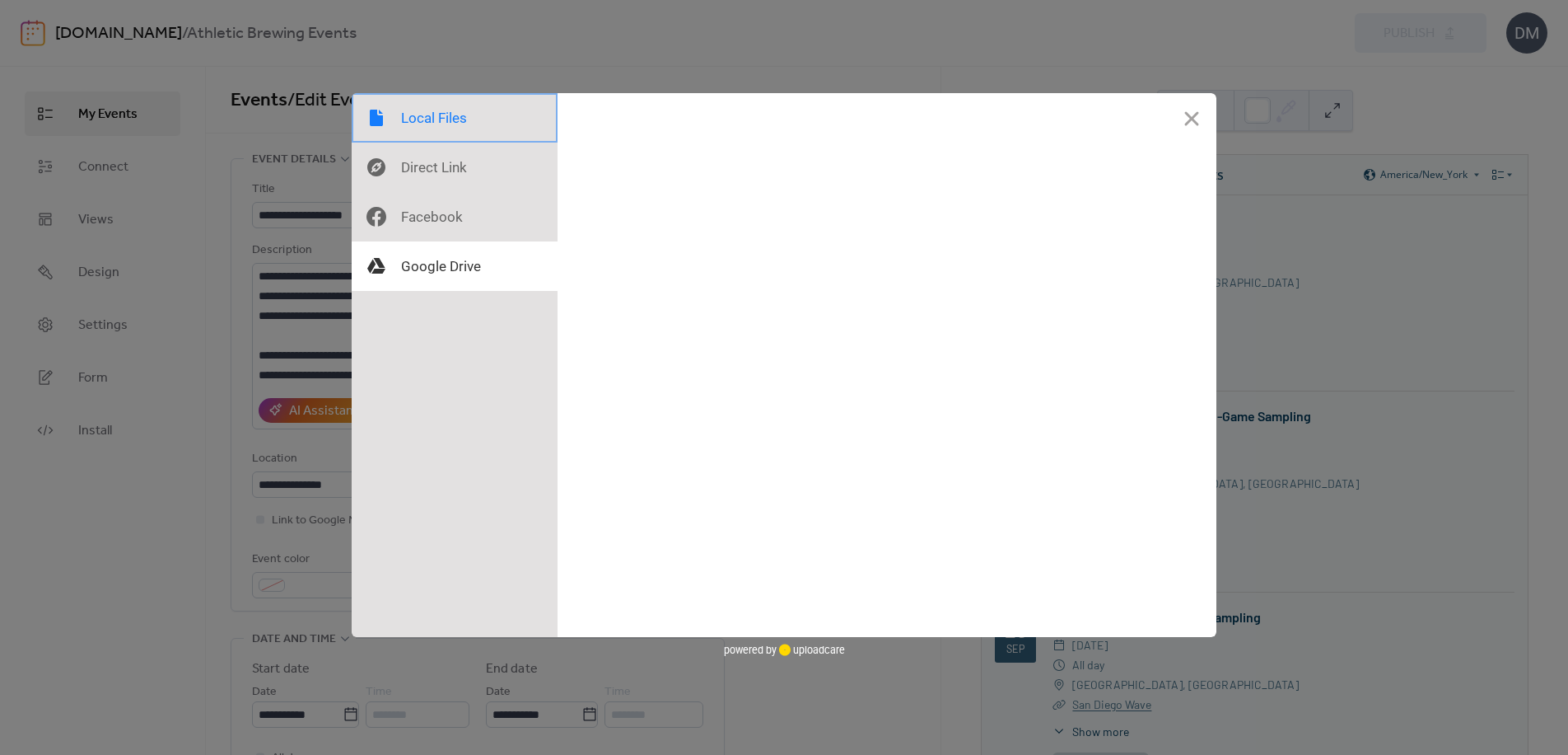
click at [450, 116] on div at bounding box center [455, 118] width 206 height 50
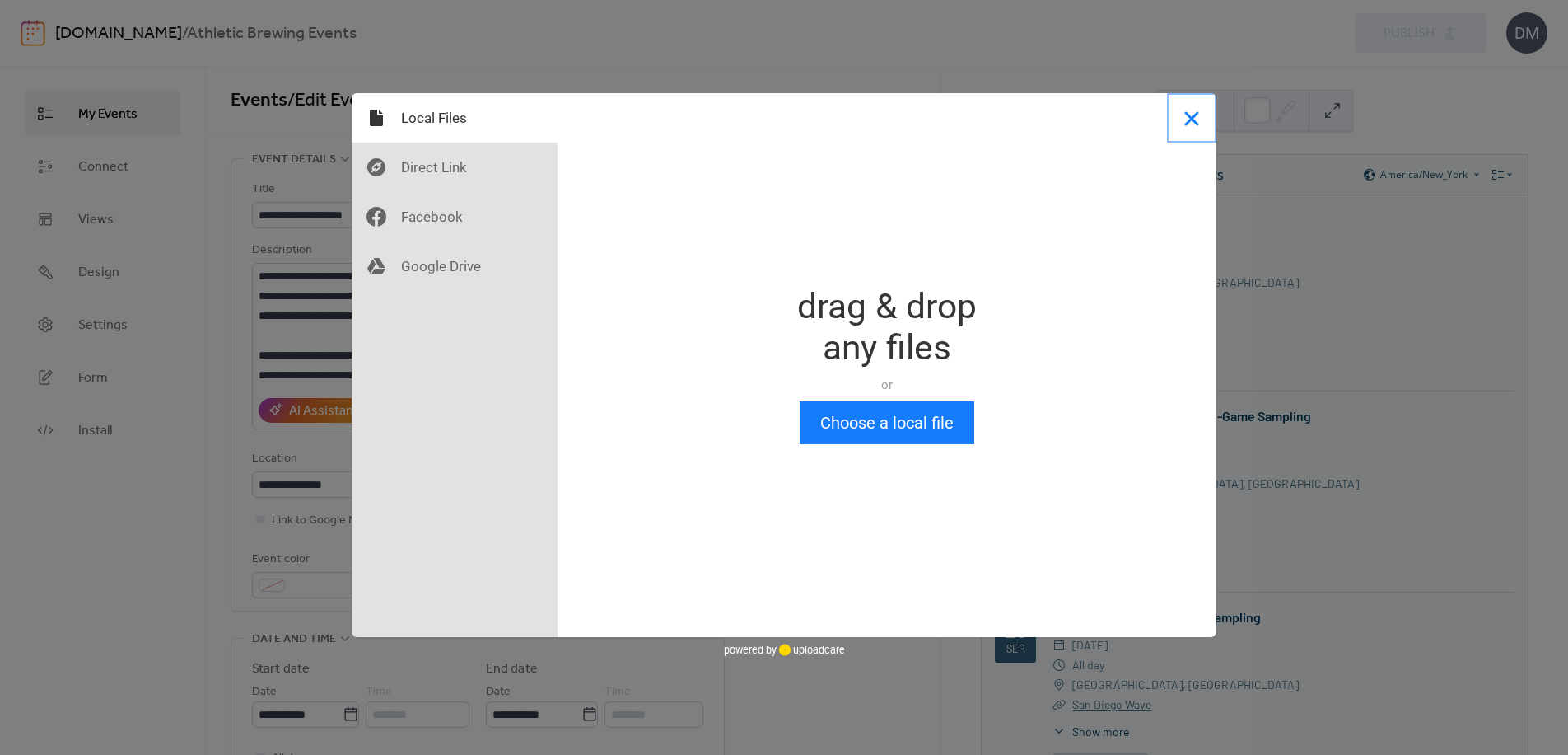
click at [1199, 120] on button "Close" at bounding box center [1192, 118] width 50 height 50
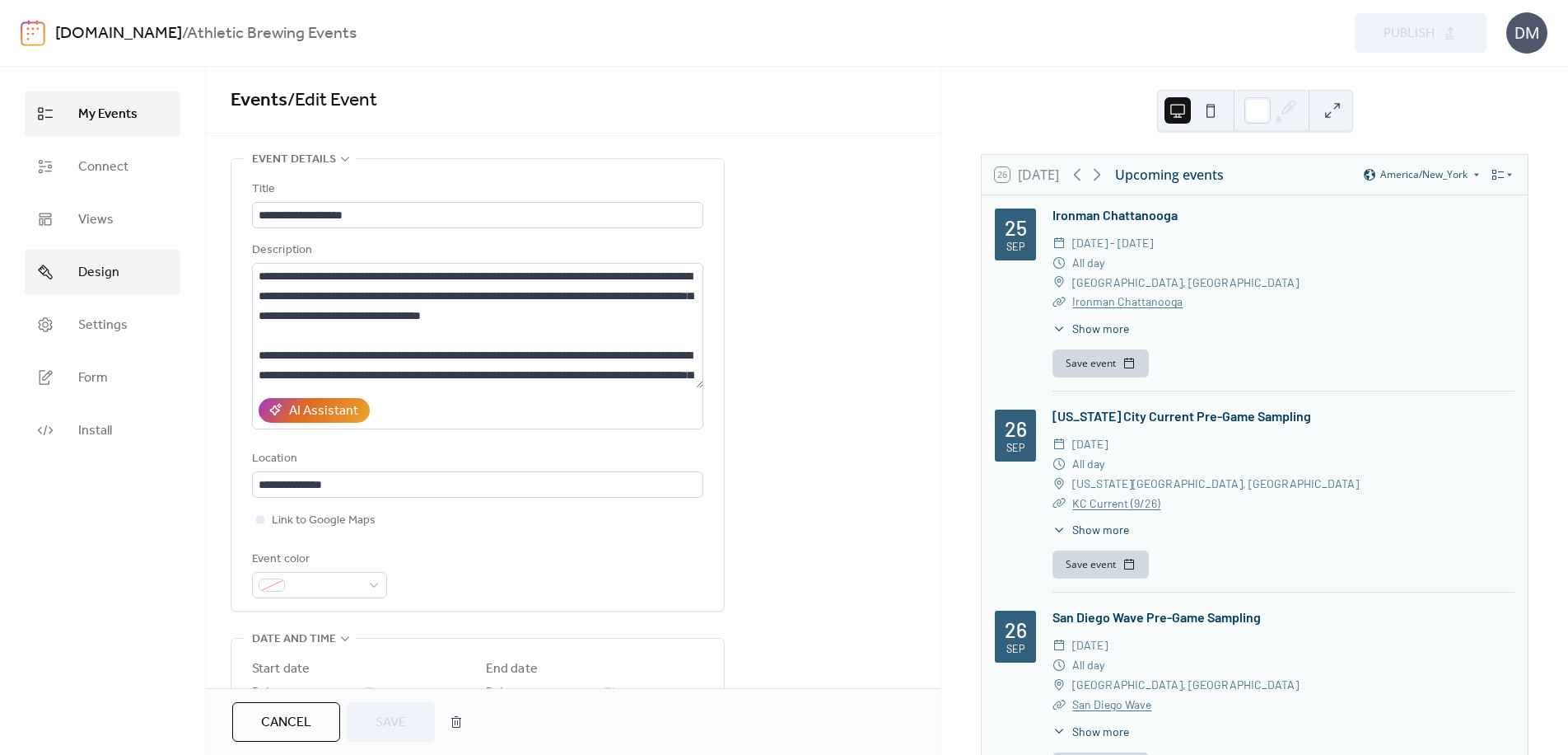
click at [110, 269] on span "Design" at bounding box center [99, 272] width 41 height 19
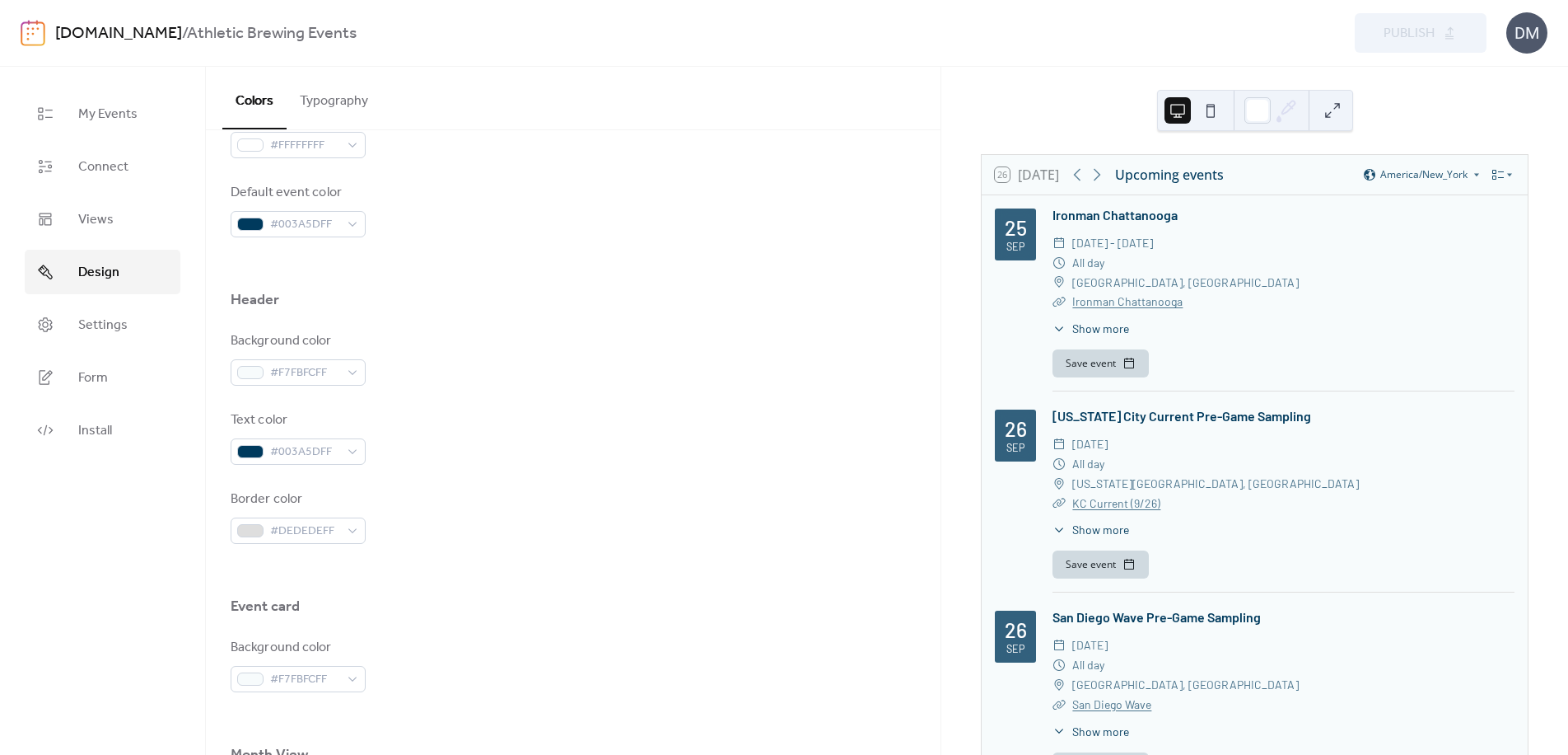
scroll to position [966, 0]
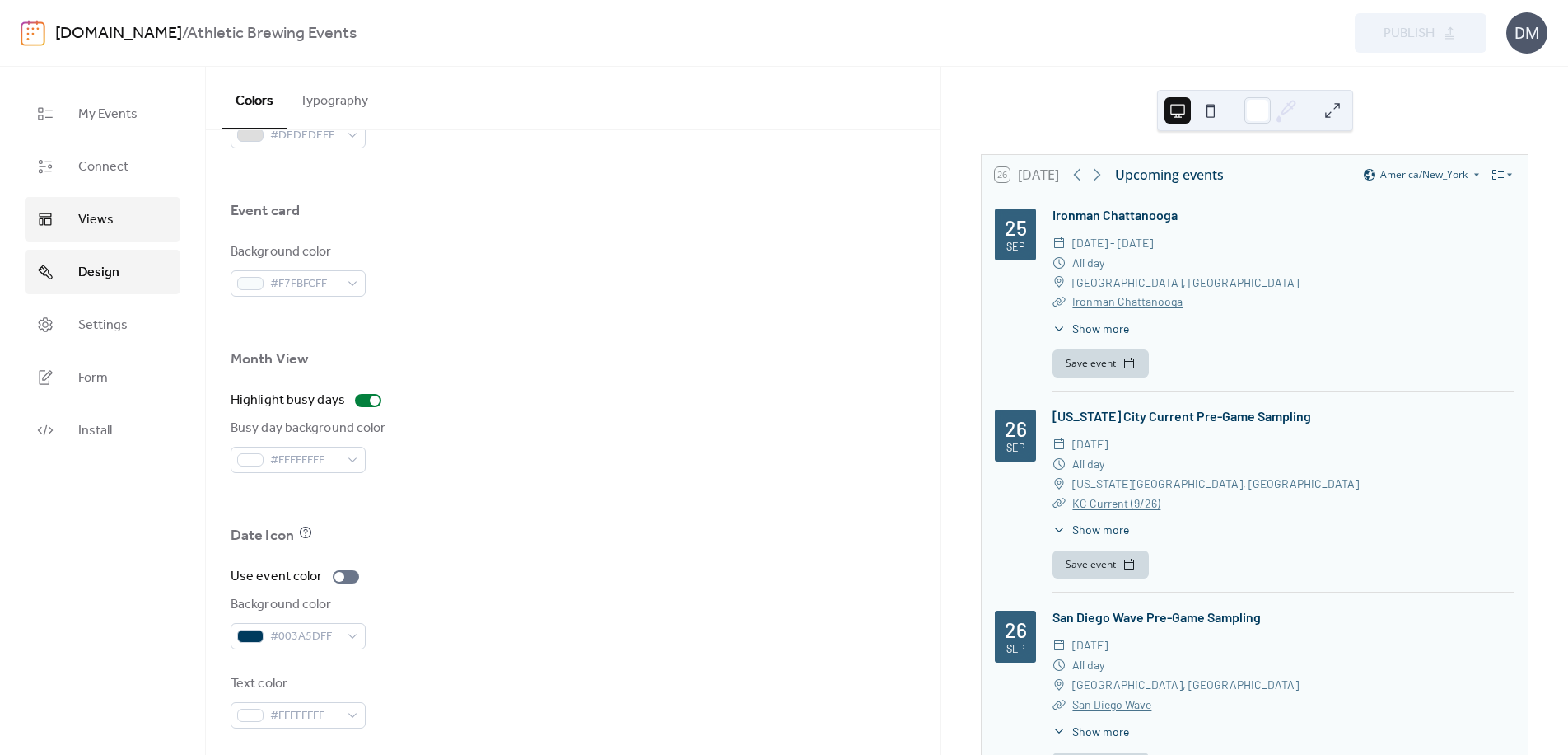
click at [77, 210] on link "Views" at bounding box center [102, 219] width 156 height 45
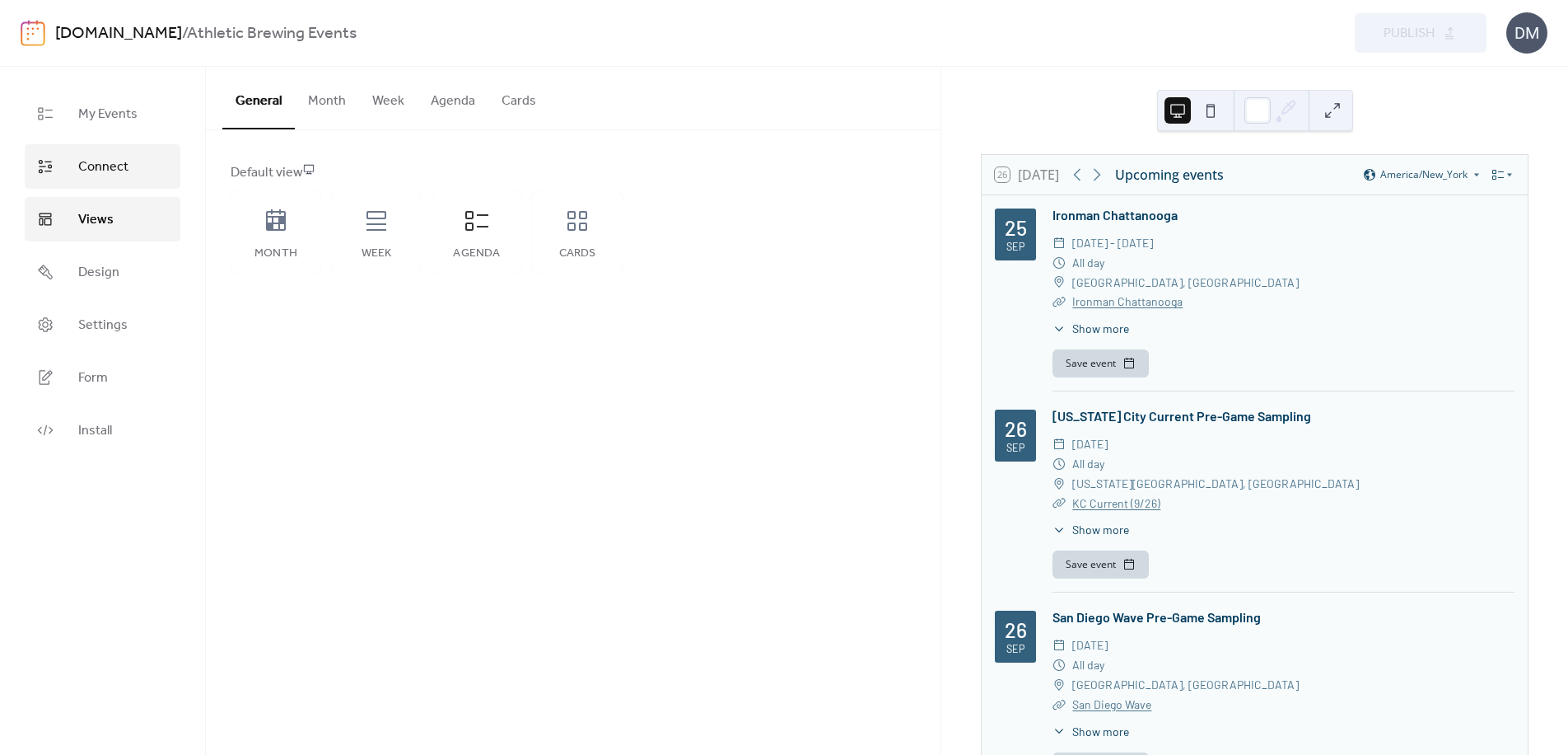
click at [101, 161] on span "Connect" at bounding box center [104, 167] width 51 height 19
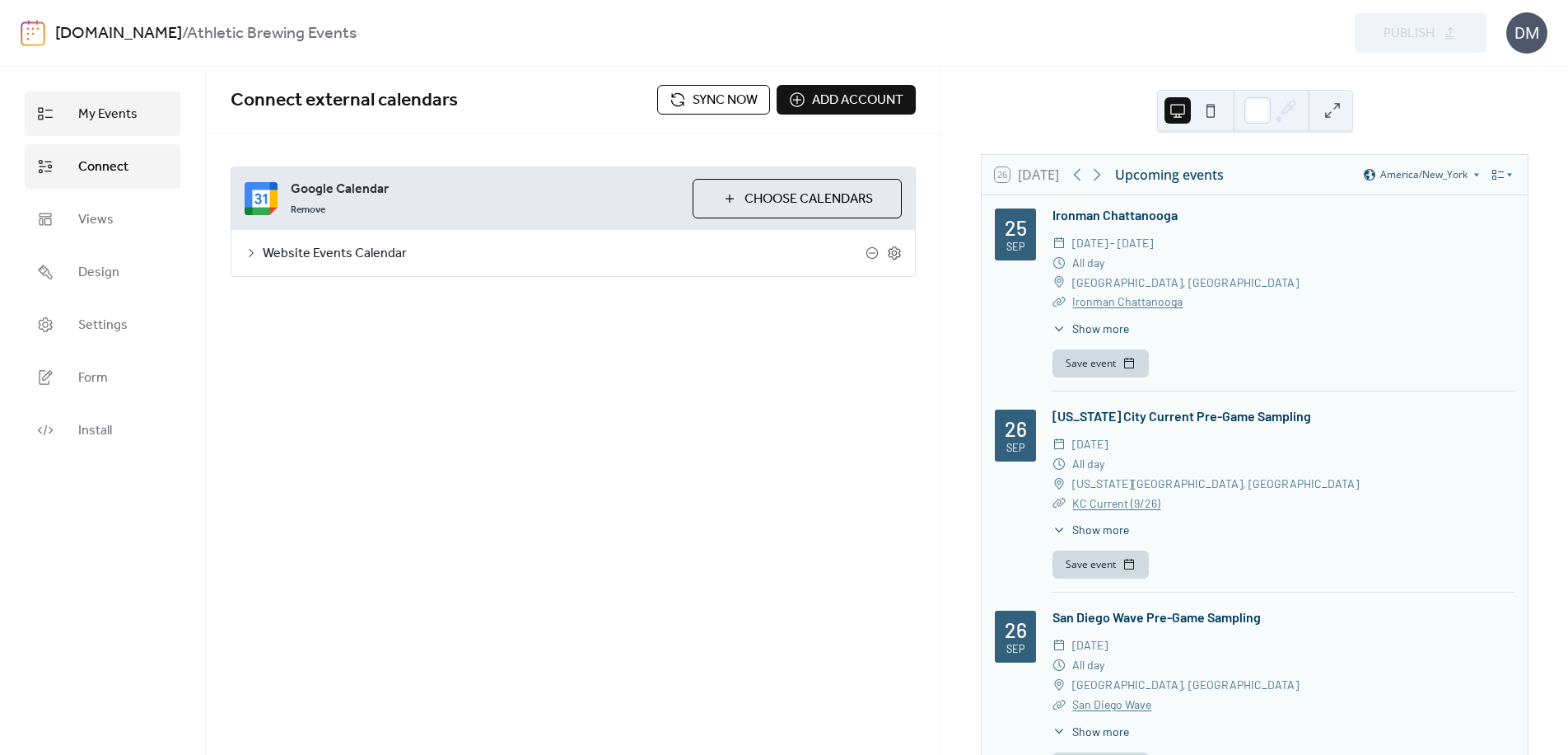
click at [128, 111] on span "My Events" at bounding box center [108, 114] width 59 height 19
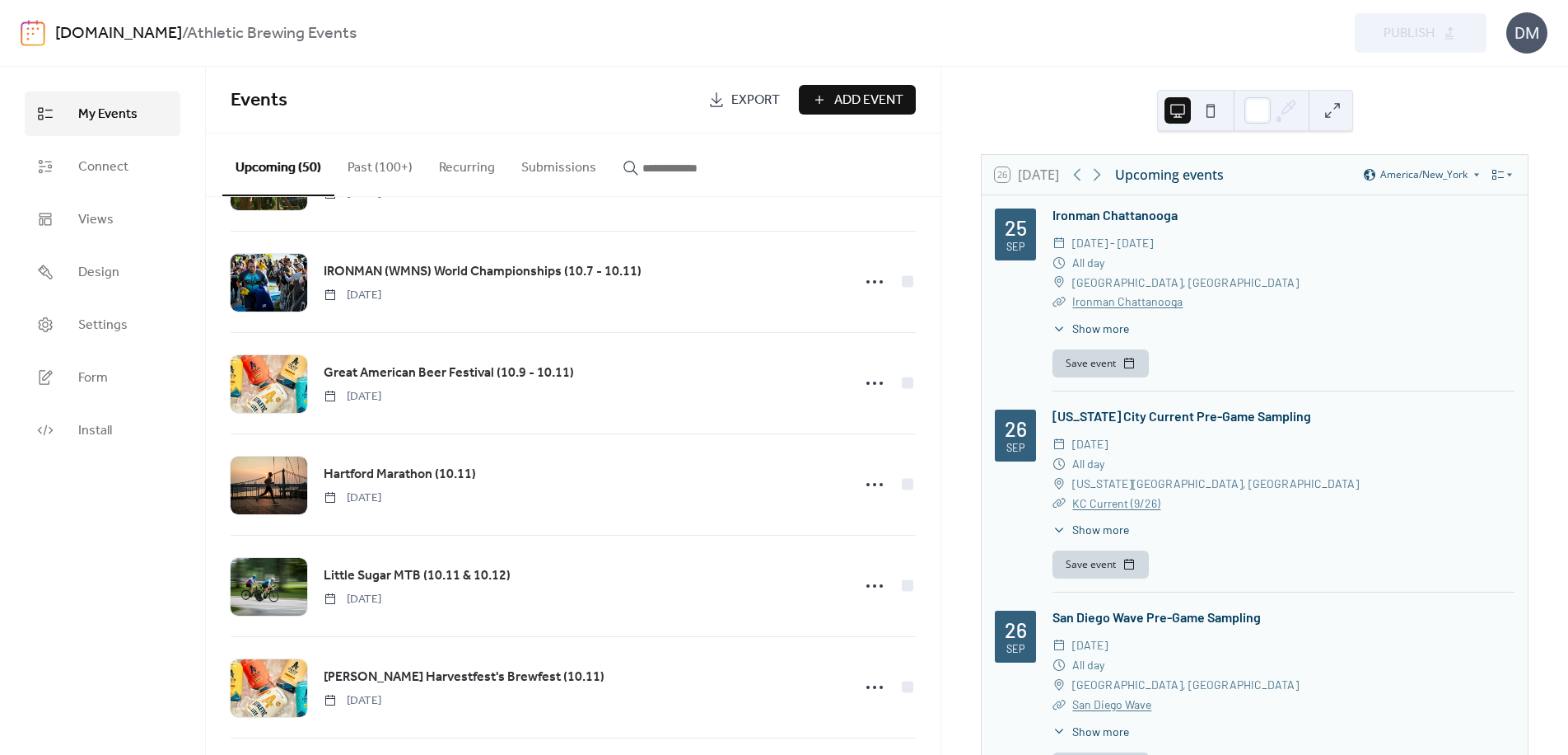
scroll to position [1545, 0]
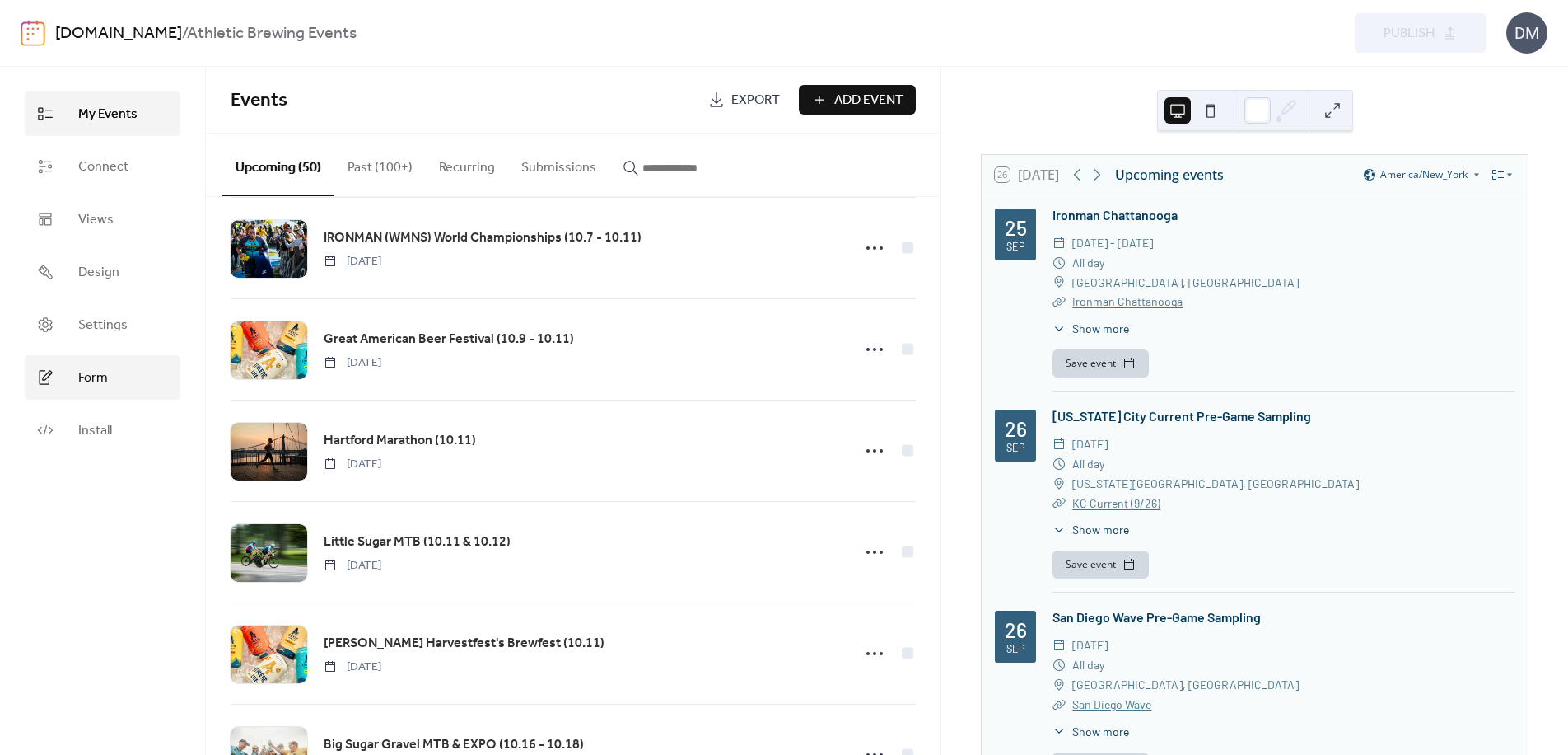
click at [88, 394] on link "Form" at bounding box center [102, 378] width 156 height 45
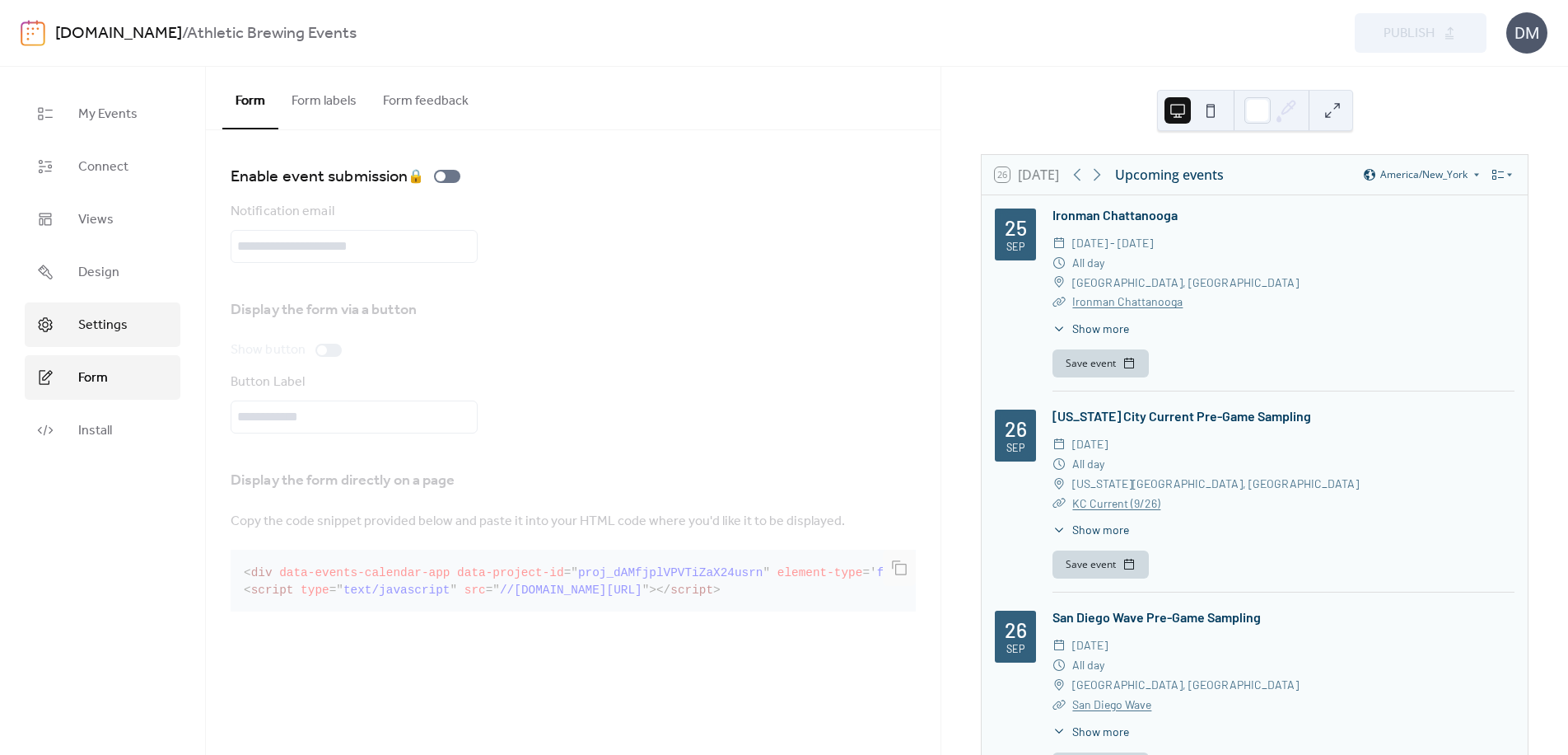
click at [104, 332] on span "Settings" at bounding box center [103, 325] width 50 height 19
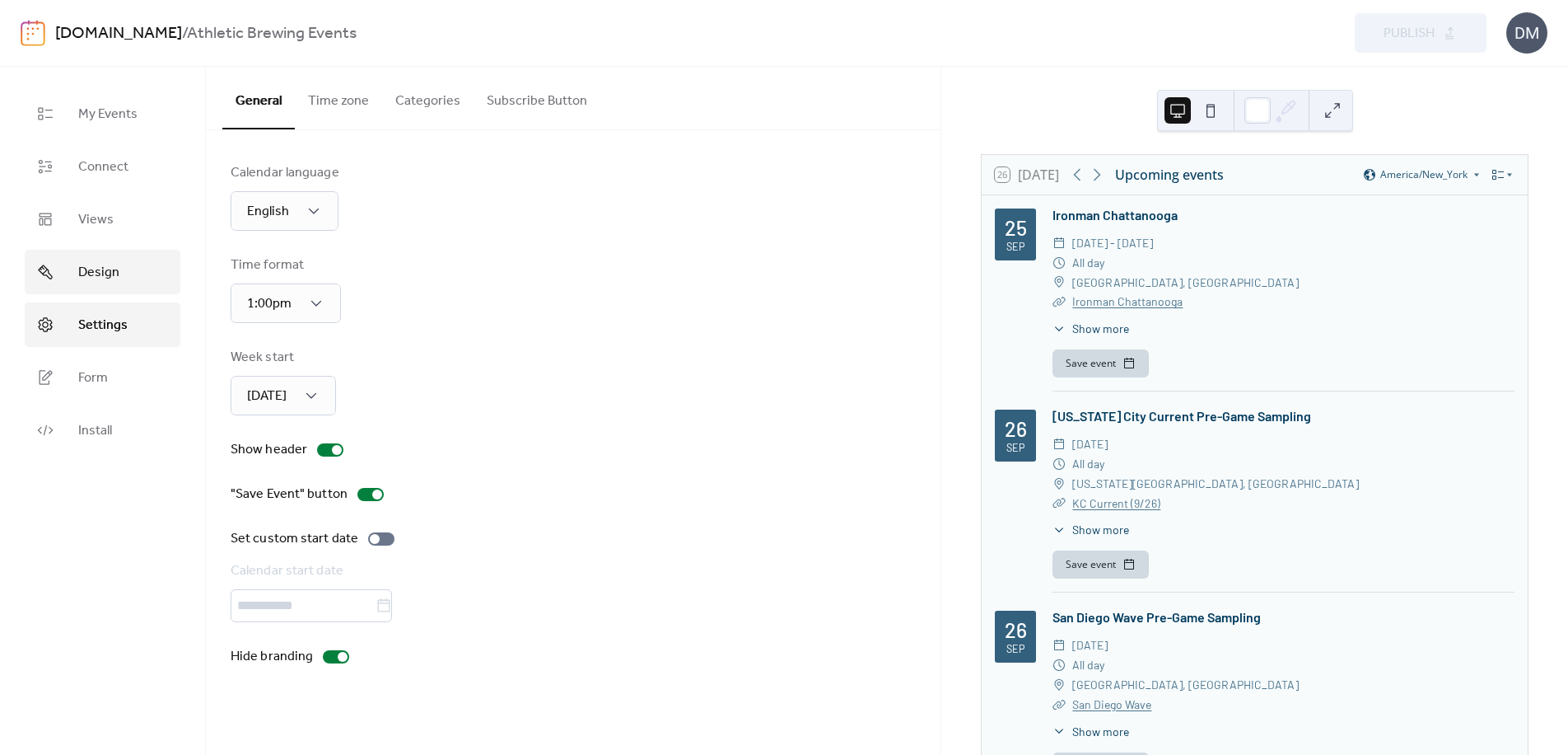
click at [100, 263] on span "Design" at bounding box center [99, 272] width 41 height 19
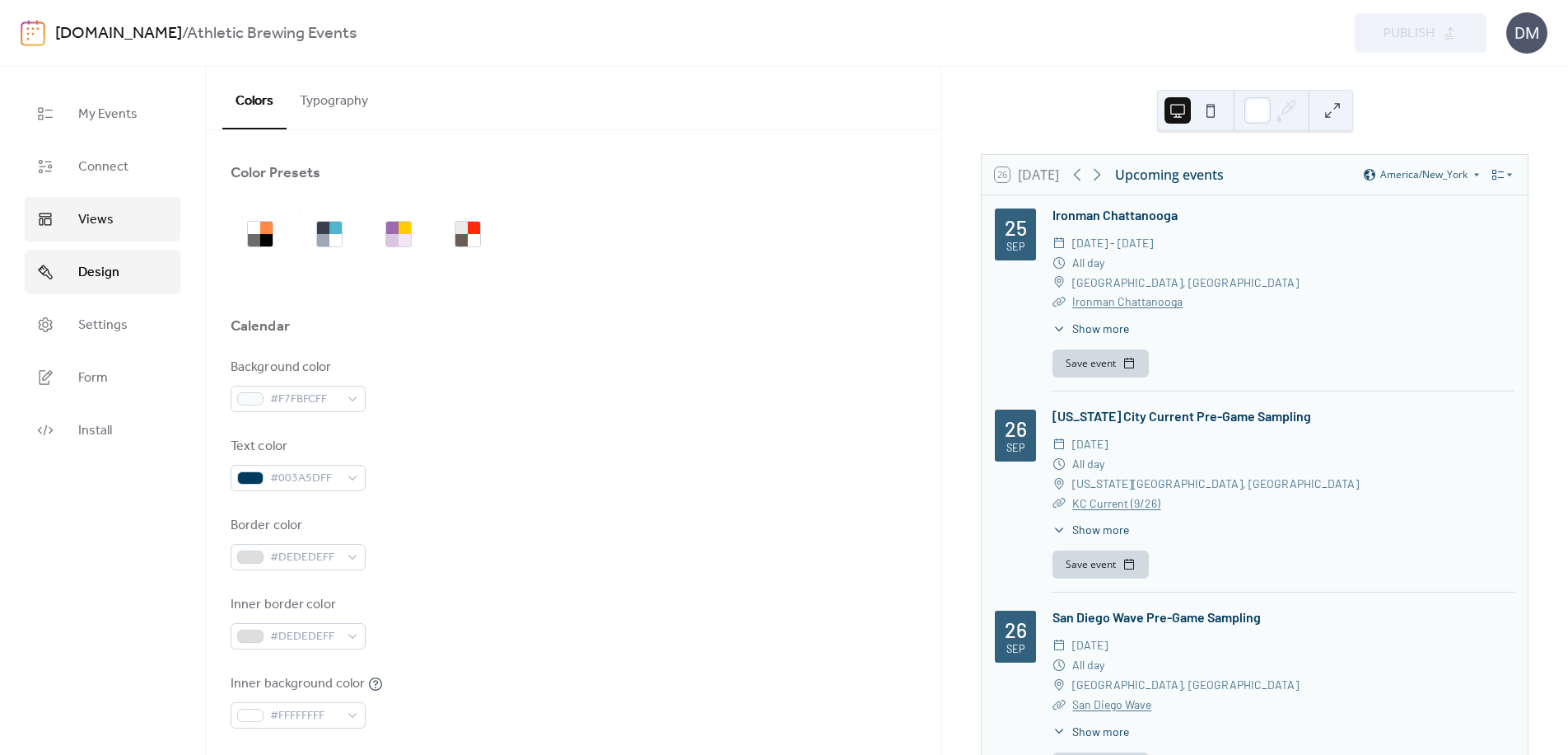
click at [134, 208] on link "Views" at bounding box center [102, 219] width 156 height 45
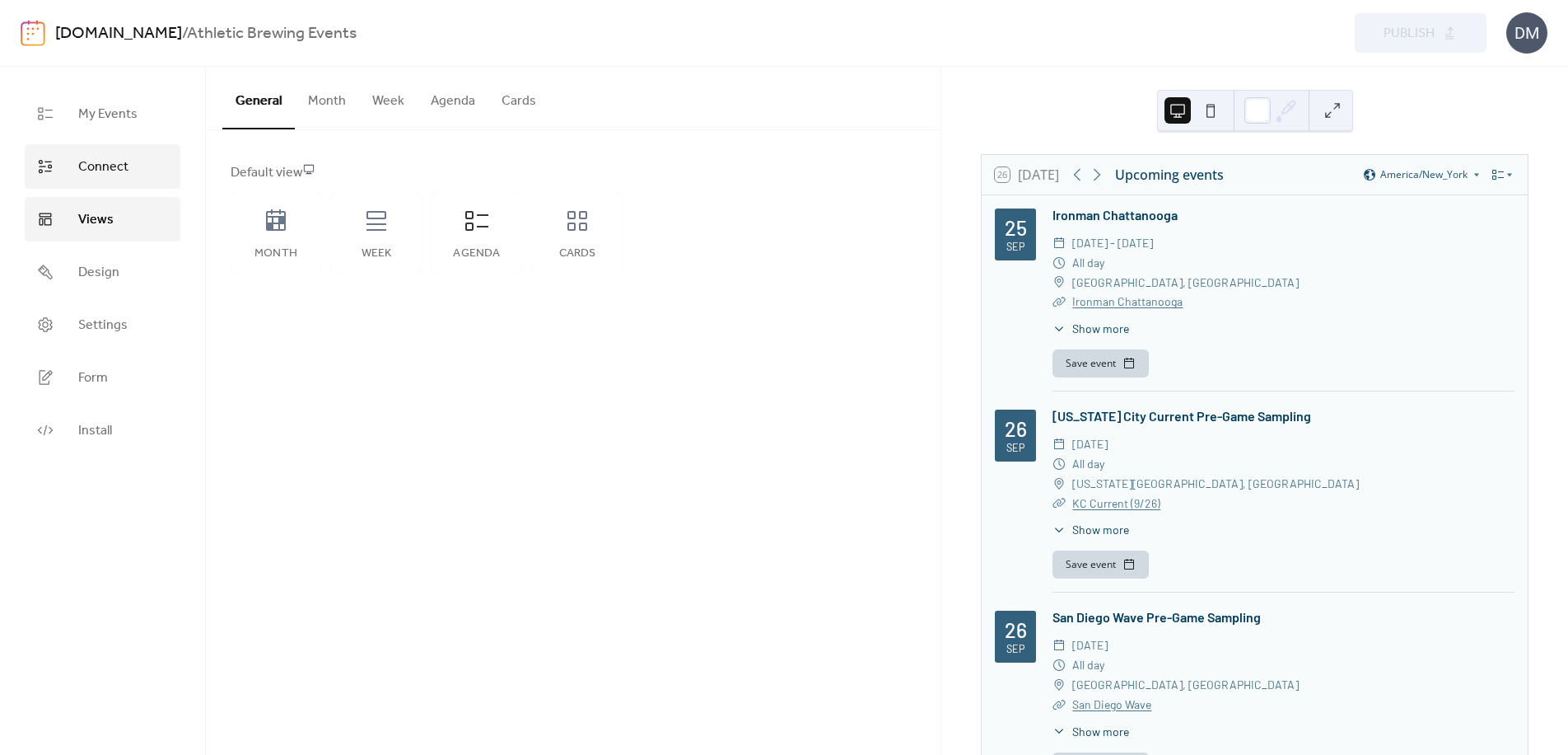
click at [120, 170] on span "Connect" at bounding box center [104, 167] width 51 height 19
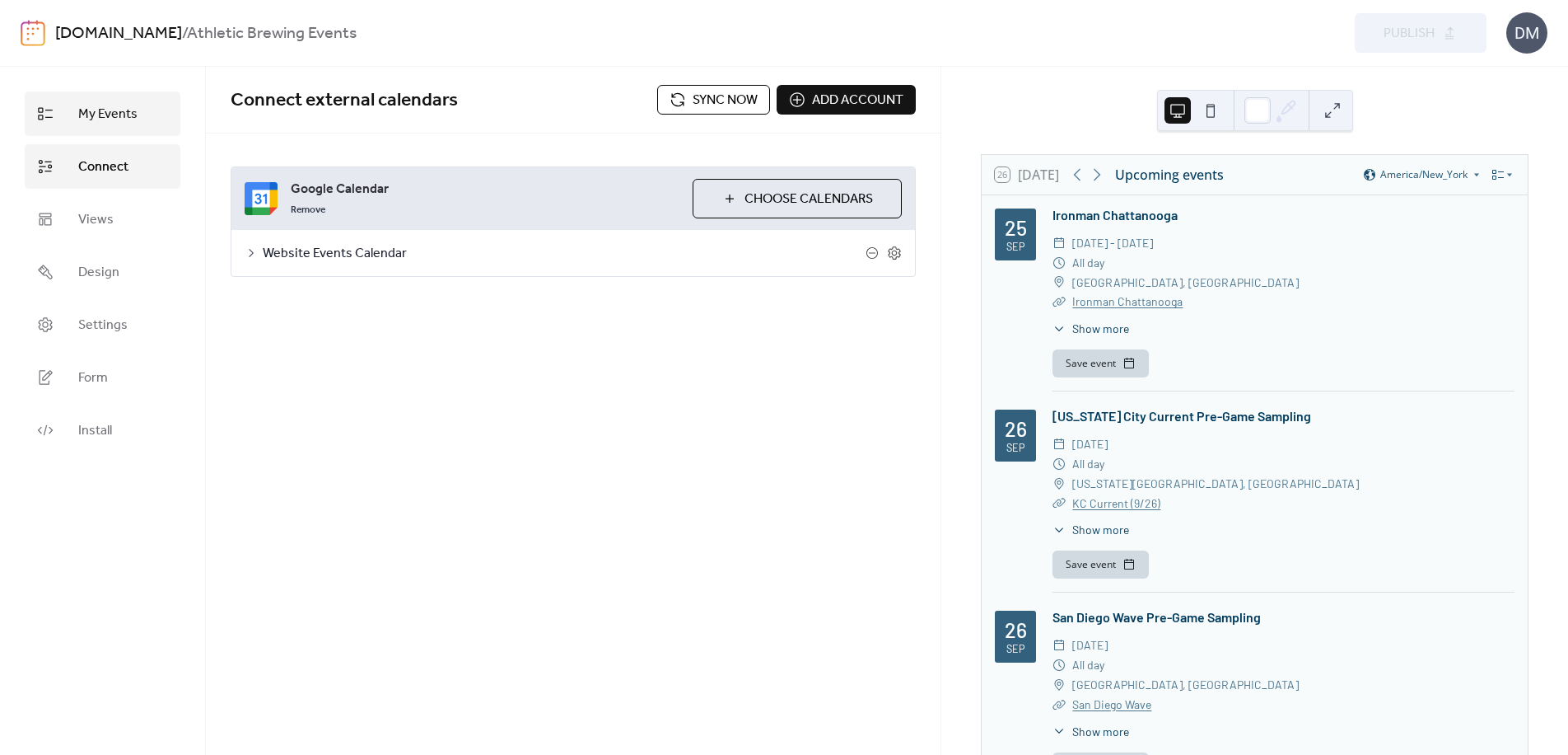
click at [92, 121] on span "My Events" at bounding box center [108, 114] width 59 height 19
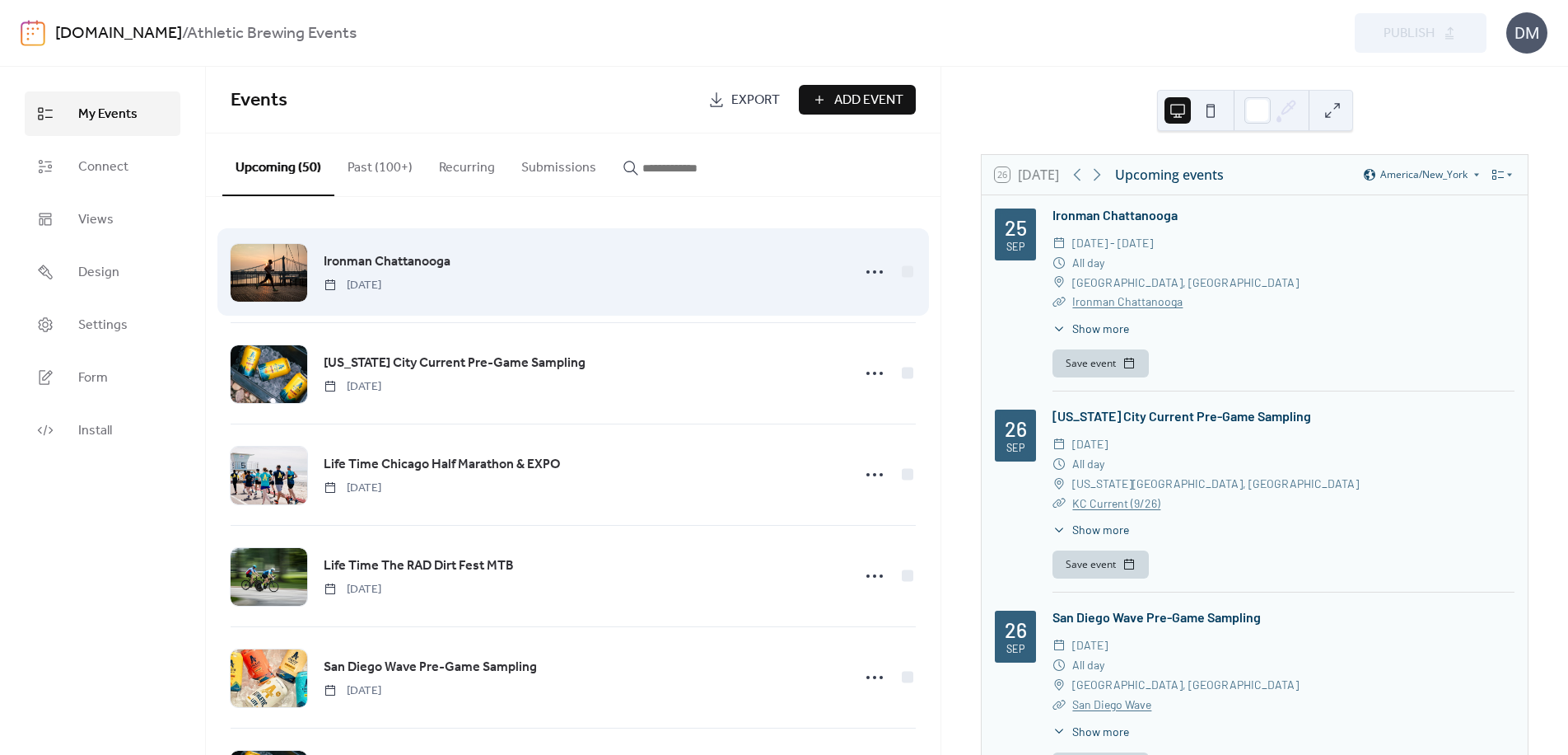
click at [239, 260] on div at bounding box center [269, 273] width 77 height 57
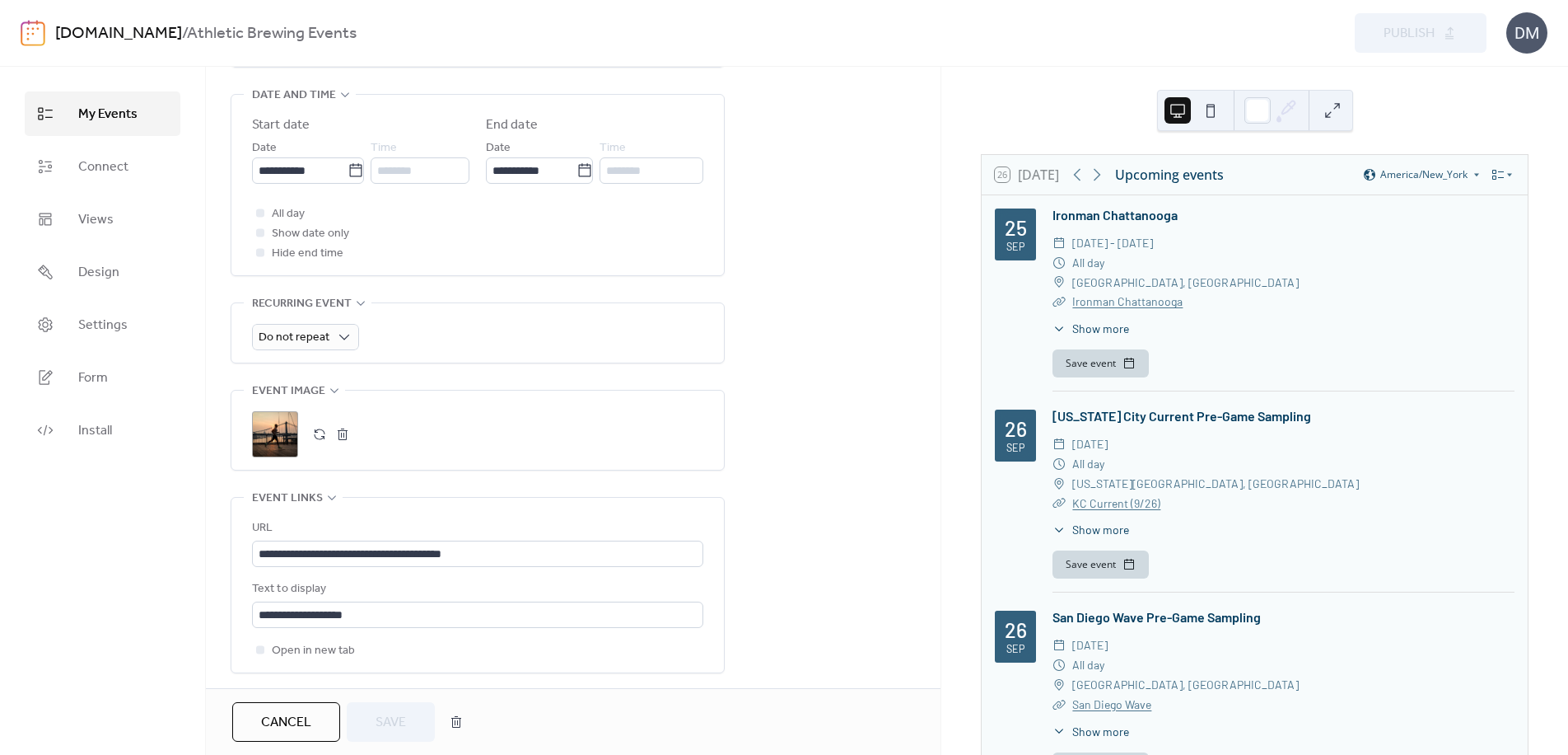
scroll to position [544, 0]
click at [286, 434] on div ";" at bounding box center [275, 434] width 46 height 46
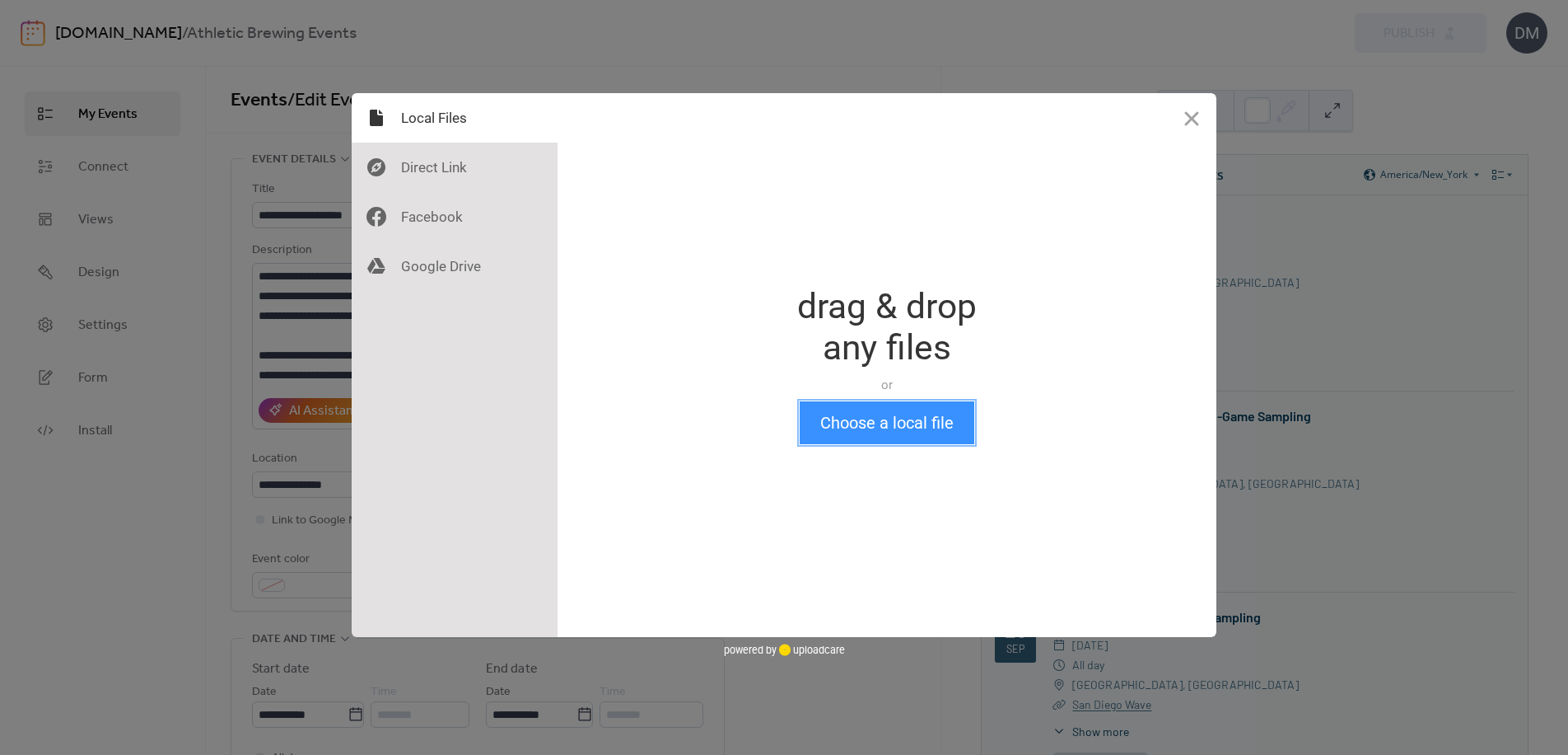
click at [876, 432] on button "Choose a local file" at bounding box center [887, 422] width 174 height 43
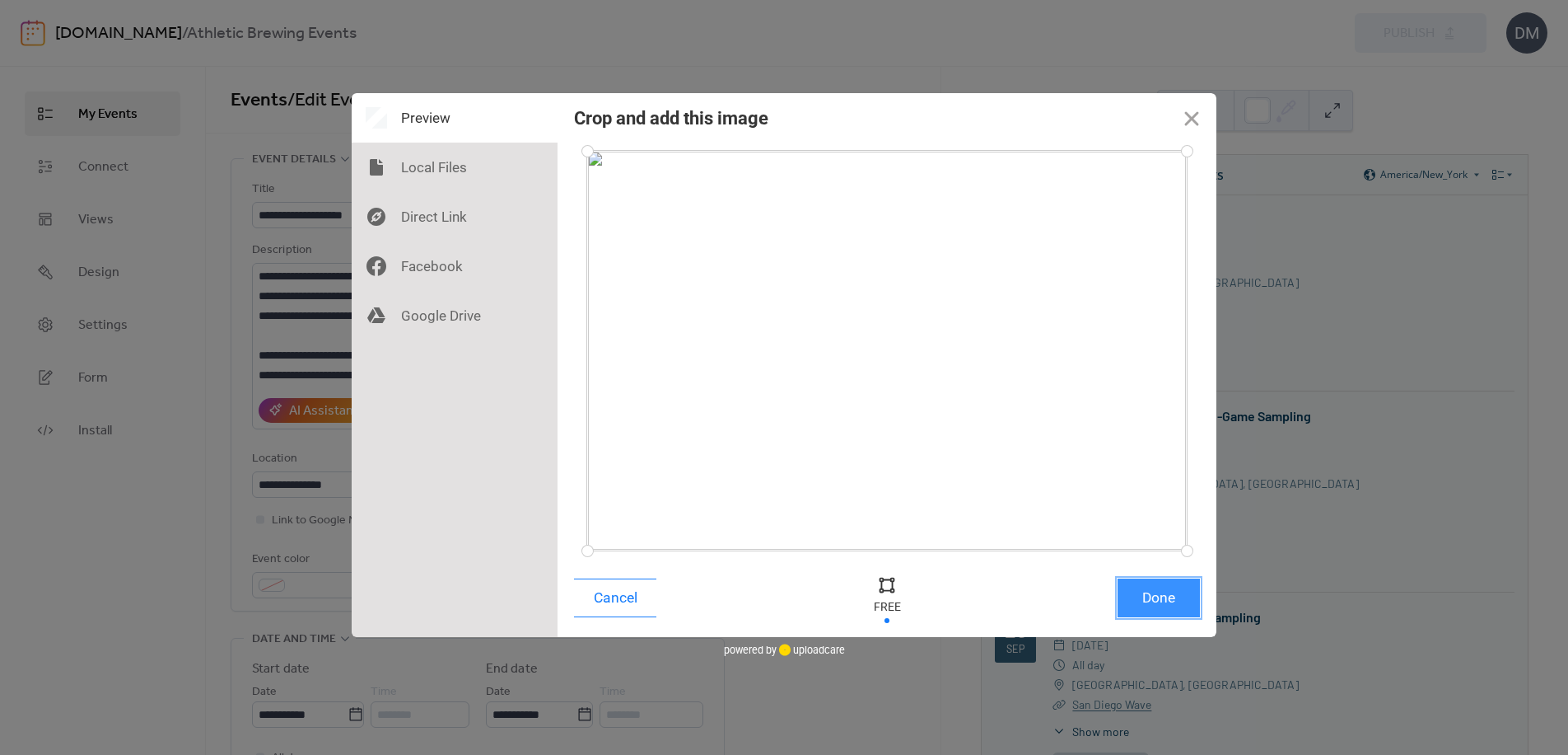
click at [1153, 597] on button "Done" at bounding box center [1159, 598] width 83 height 39
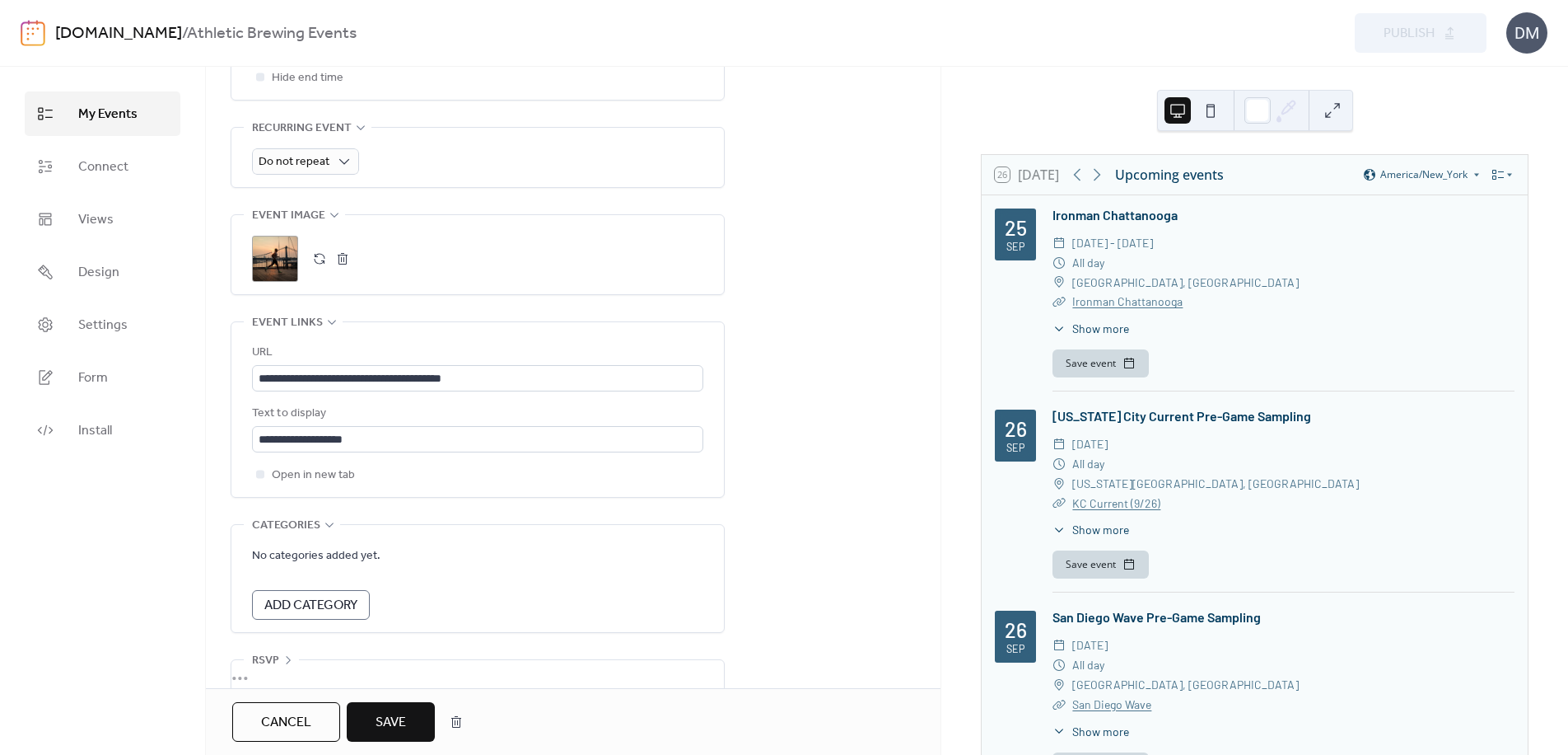
scroll to position [747, 0]
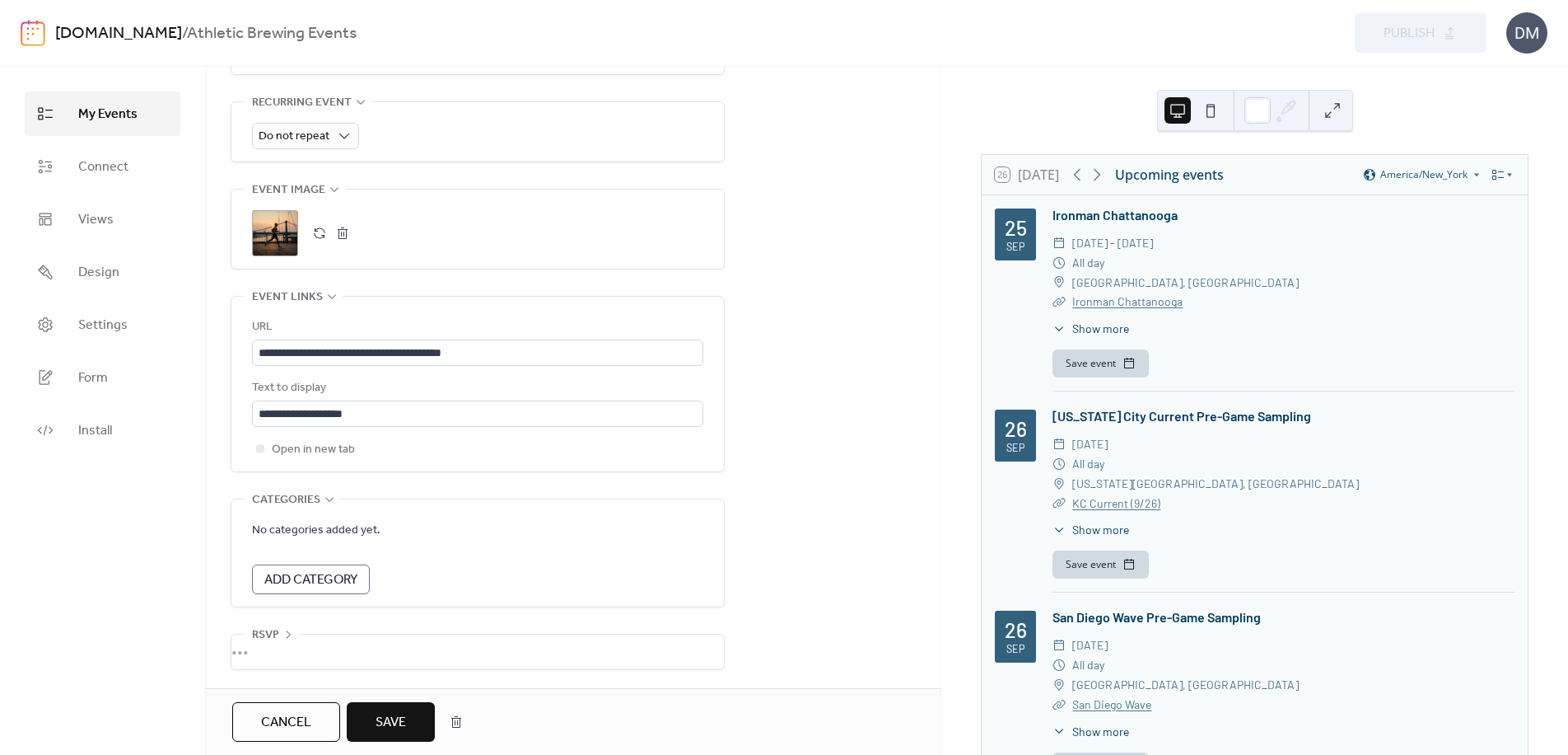
click at [296, 720] on span "Cancel" at bounding box center [286, 722] width 51 height 19
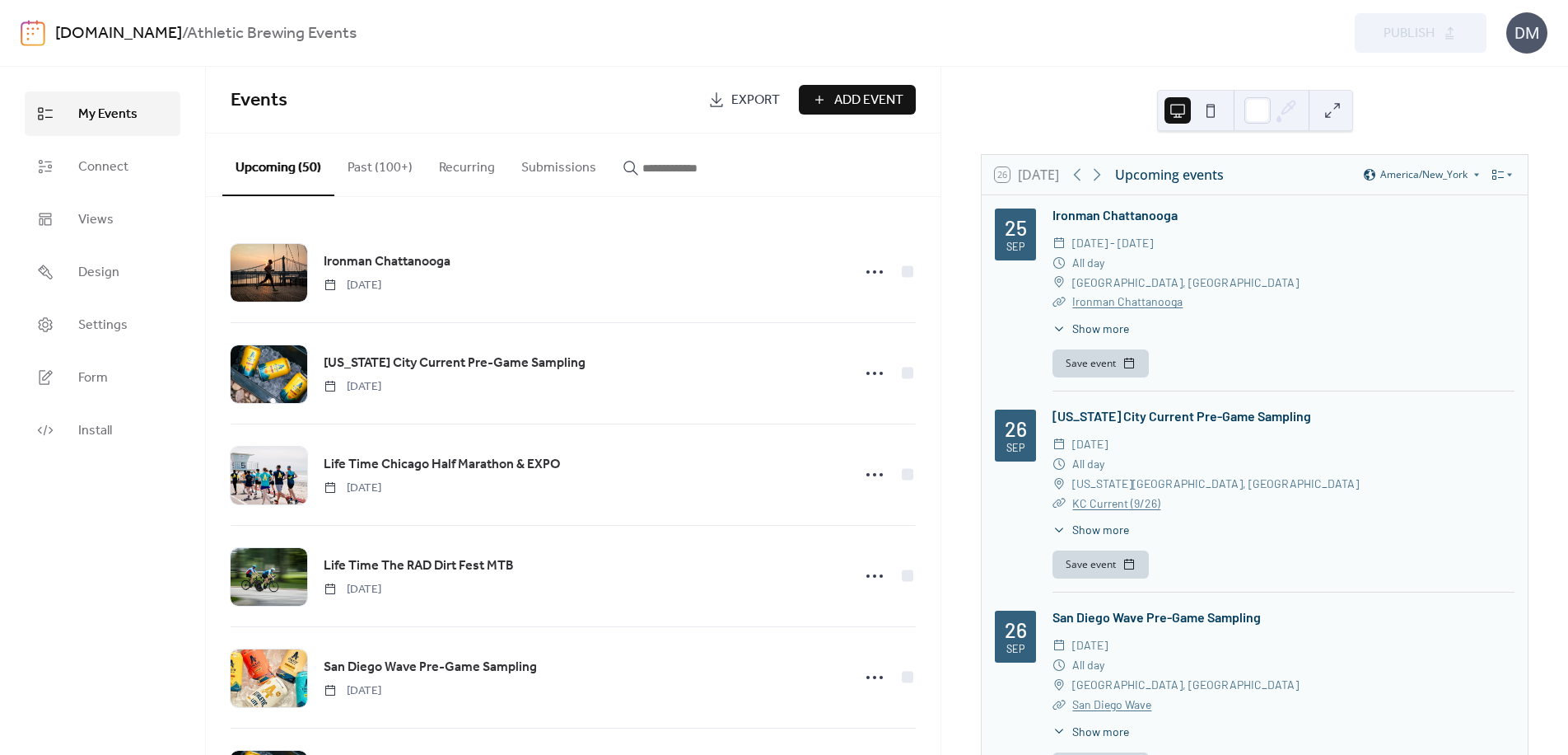
click at [113, 619] on div "My Events Connect Views Design Settings Form Install" at bounding box center [103, 410] width 206 height 688
click at [133, 315] on link "Settings" at bounding box center [102, 324] width 156 height 45
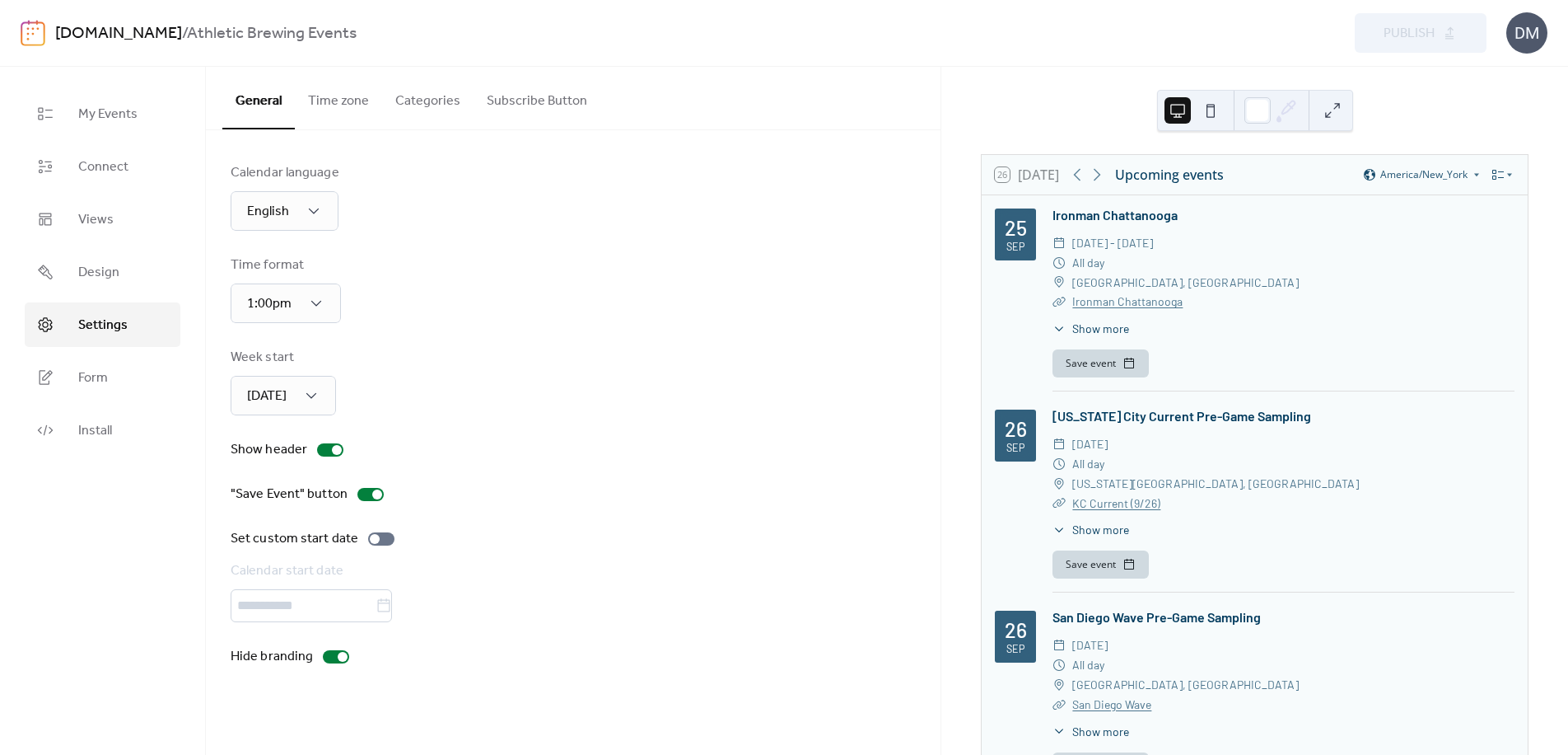
click at [557, 95] on button "Subscribe Button" at bounding box center [536, 97] width 127 height 61
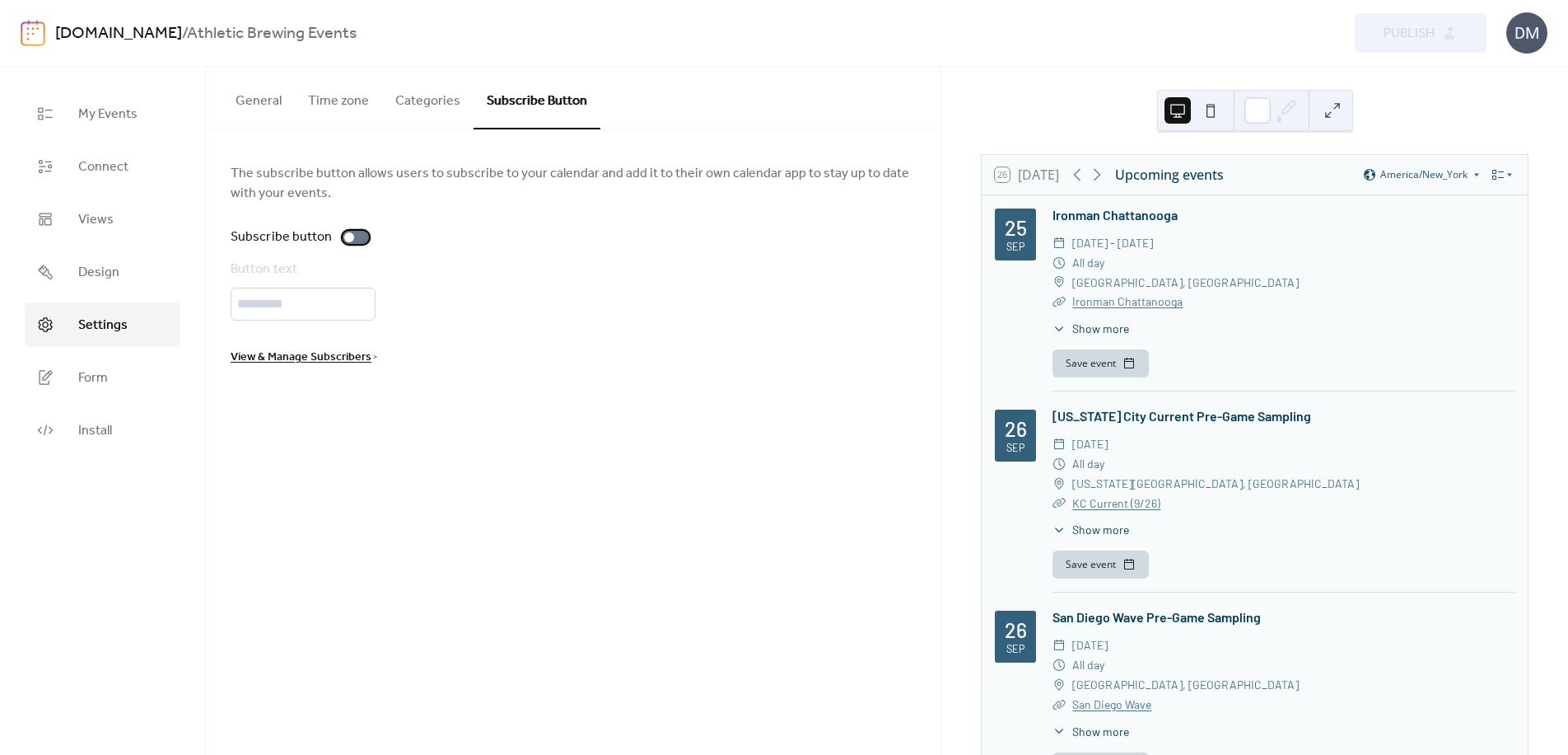
click at [350, 232] on div at bounding box center [355, 238] width 26 height 13
click at [879, 92] on div "General Time zone Categories Subscribe Button" at bounding box center [573, 98] width 734 height 63
click at [353, 355] on span "View & Manage Subscribers" at bounding box center [301, 357] width 141 height 19
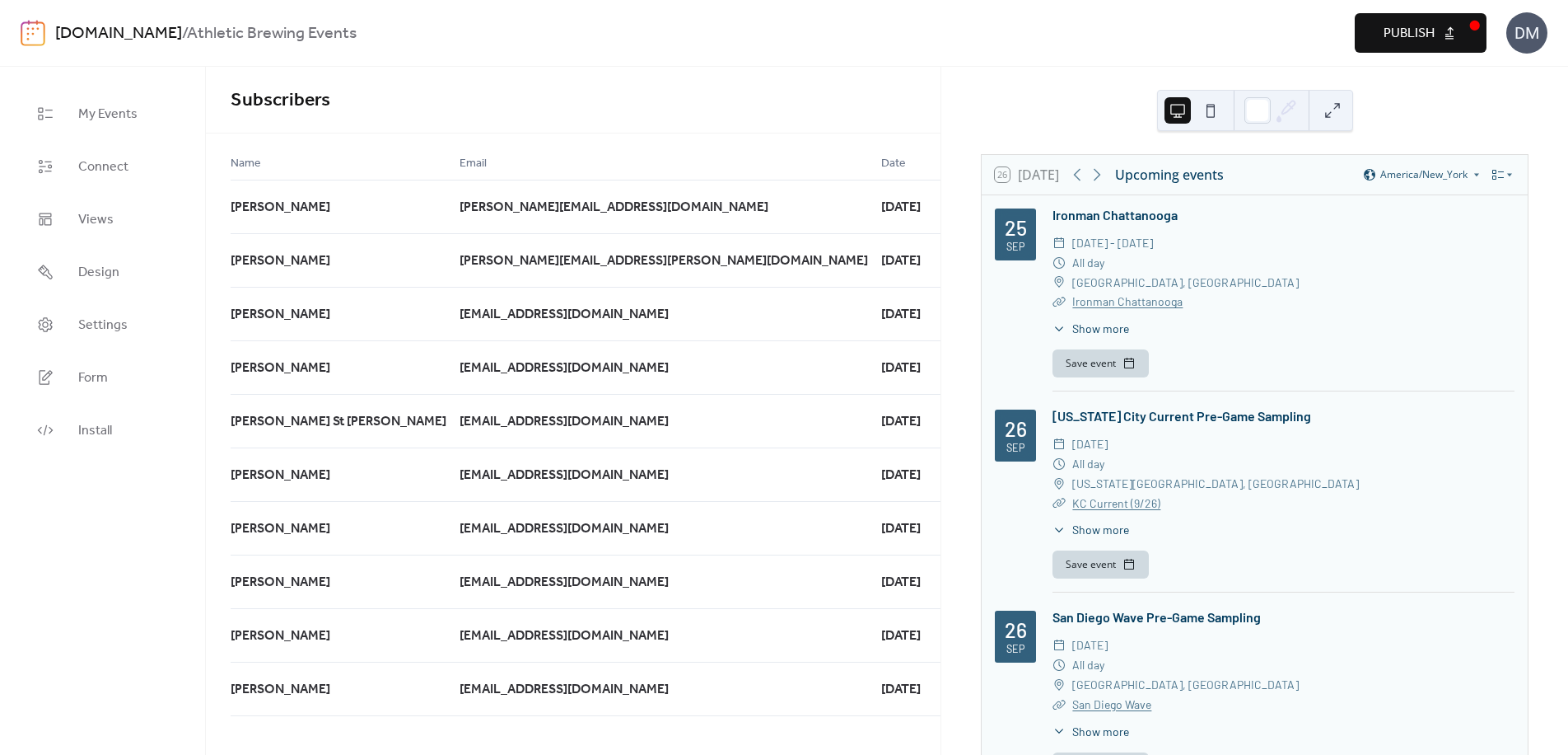
click at [1403, 31] on span "Publish" at bounding box center [1409, 33] width 51 height 19
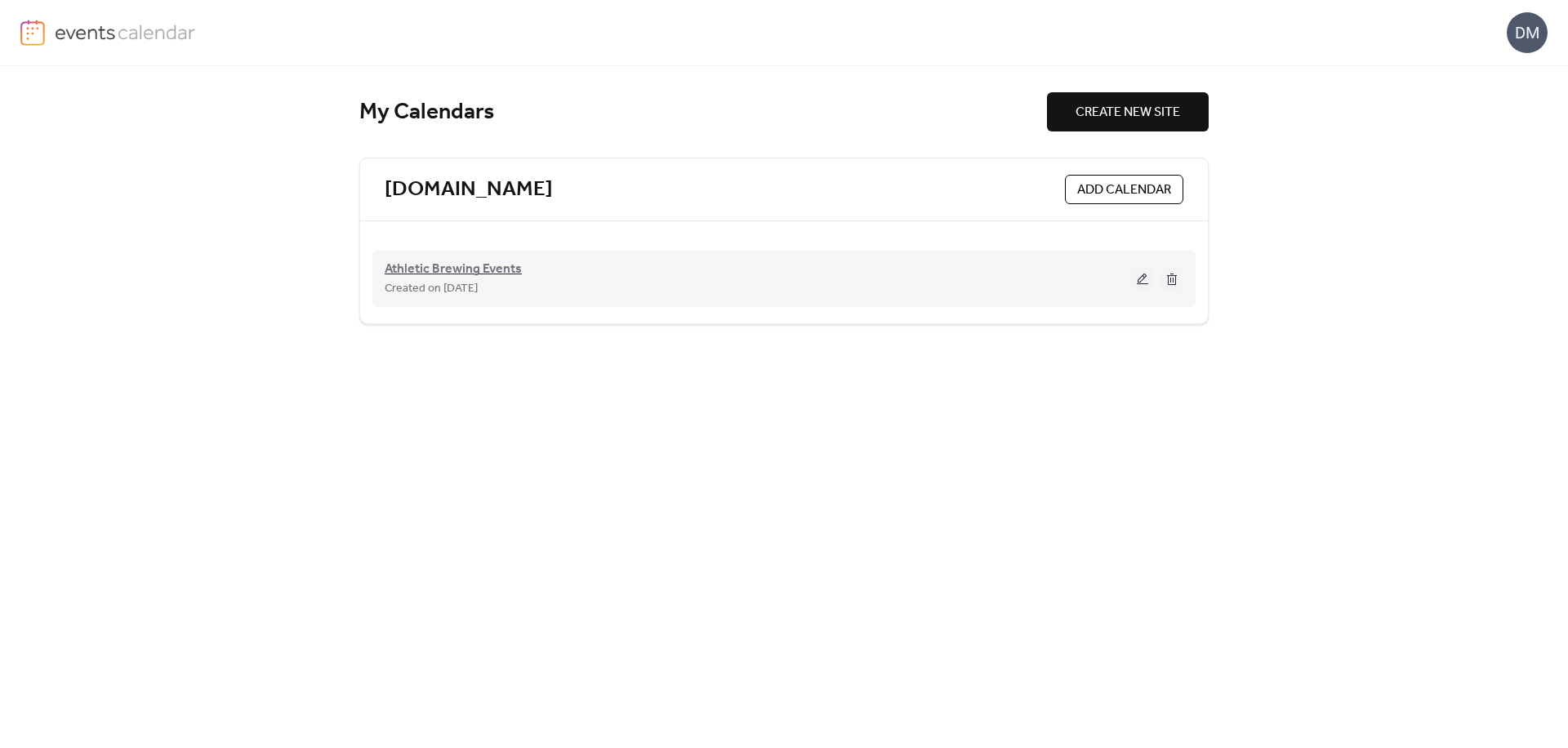
click at [409, 266] on span "Athletic Brewing Events" at bounding box center [453, 269] width 137 height 19
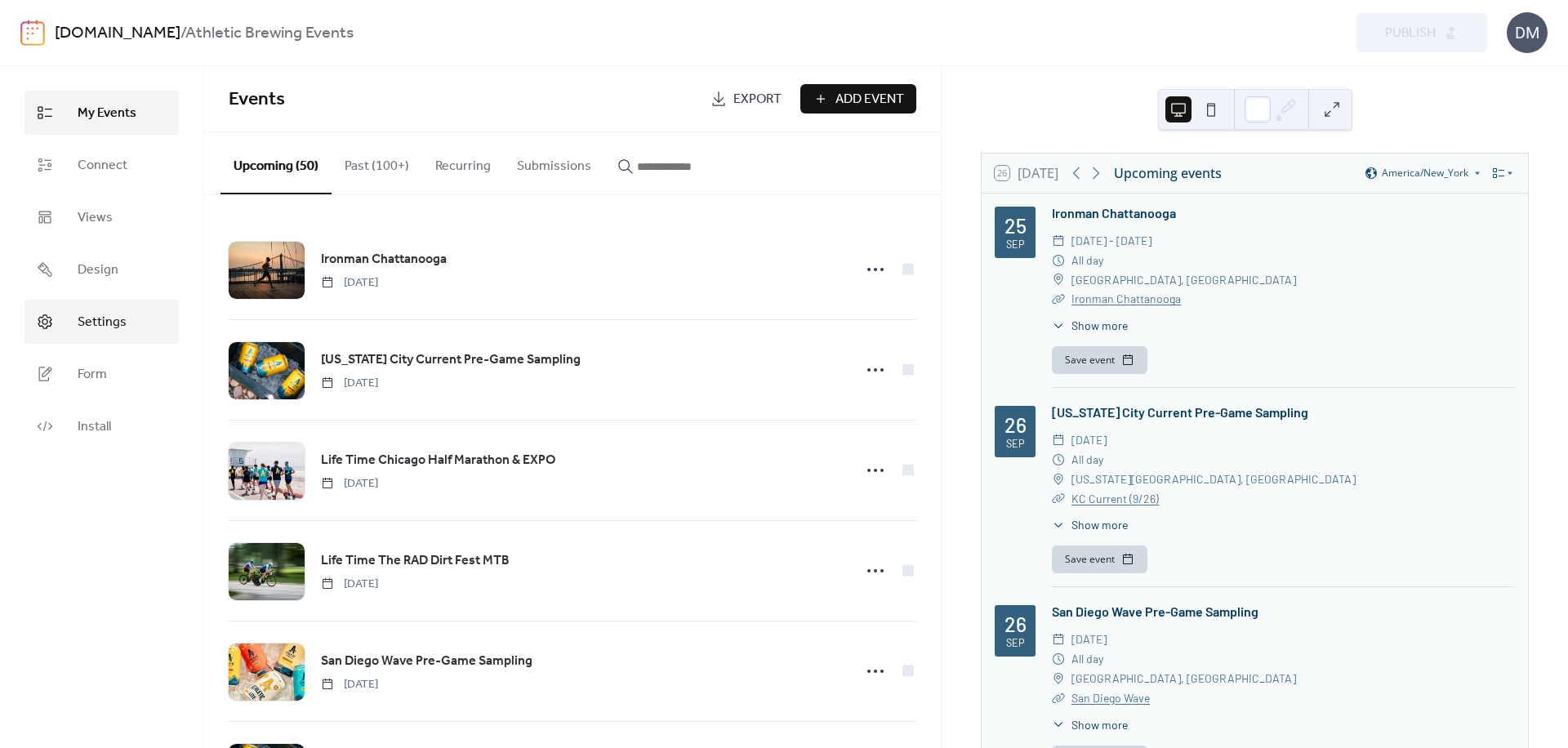
click at [107, 329] on span "Settings" at bounding box center [102, 322] width 49 height 19
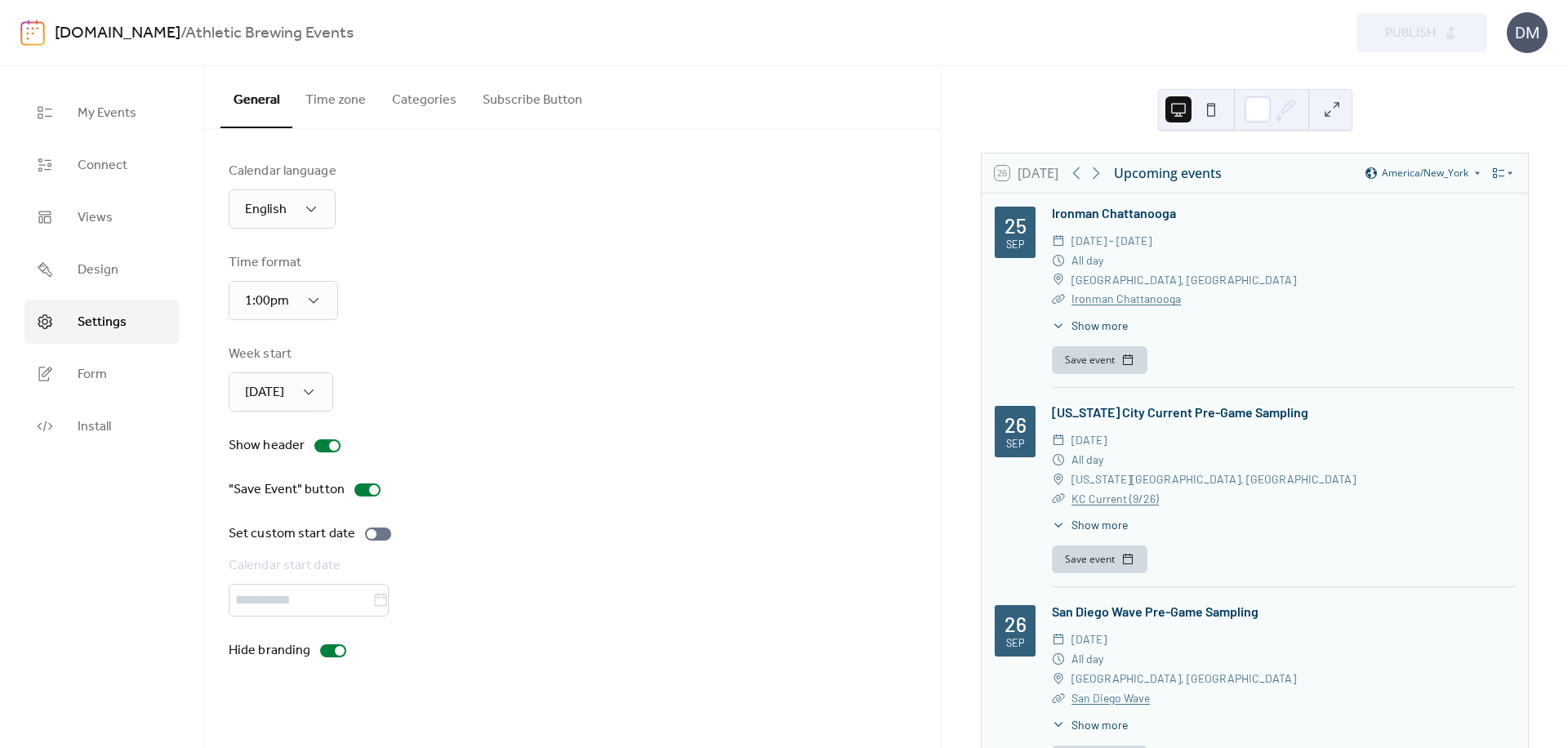
click at [516, 93] on button "Subscribe Button" at bounding box center [532, 96] width 126 height 60
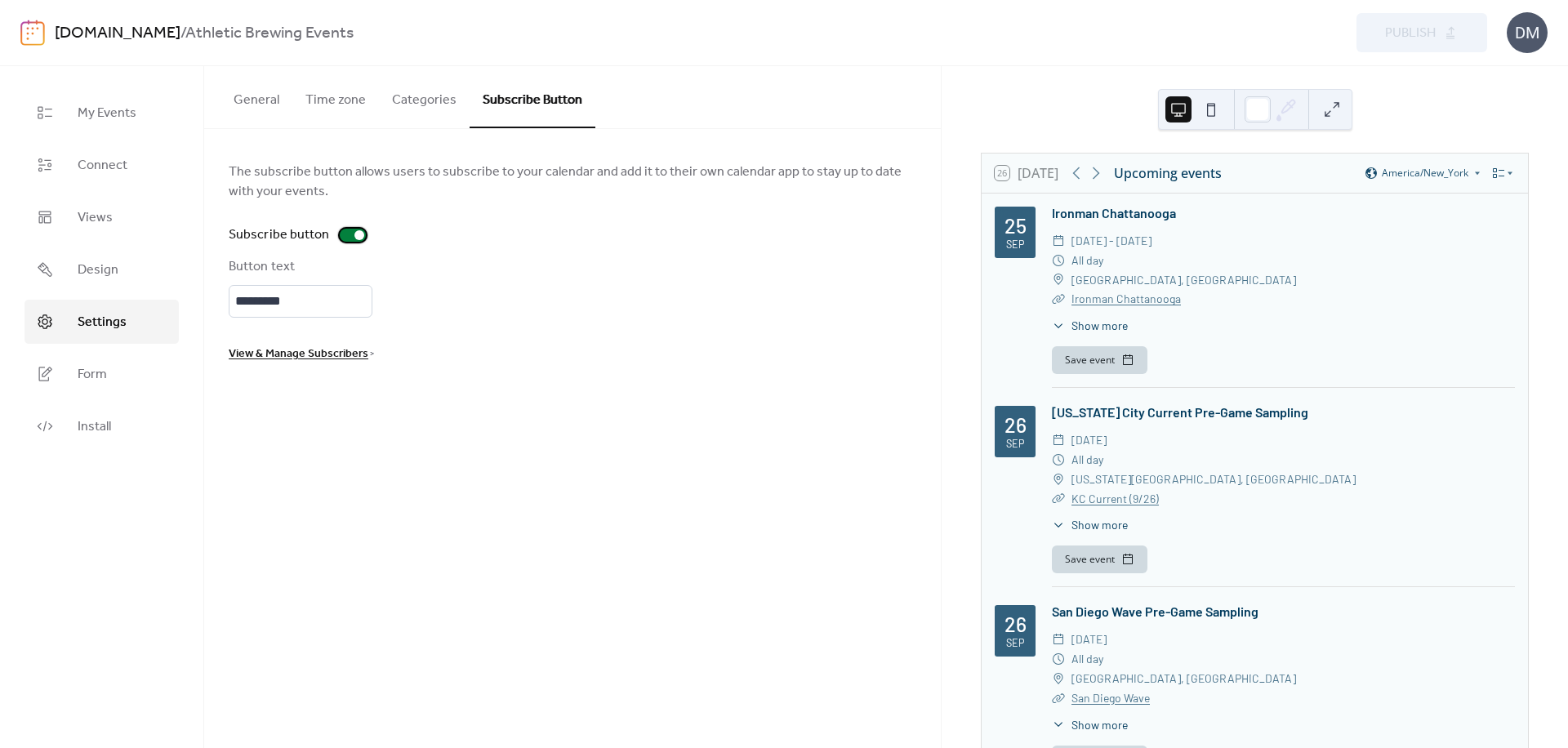
click at [357, 234] on div at bounding box center [359, 235] width 10 height 10
click at [1378, 28] on button "Publish" at bounding box center [1422, 33] width 130 height 39
click at [23, 30] on img at bounding box center [32, 32] width 24 height 26
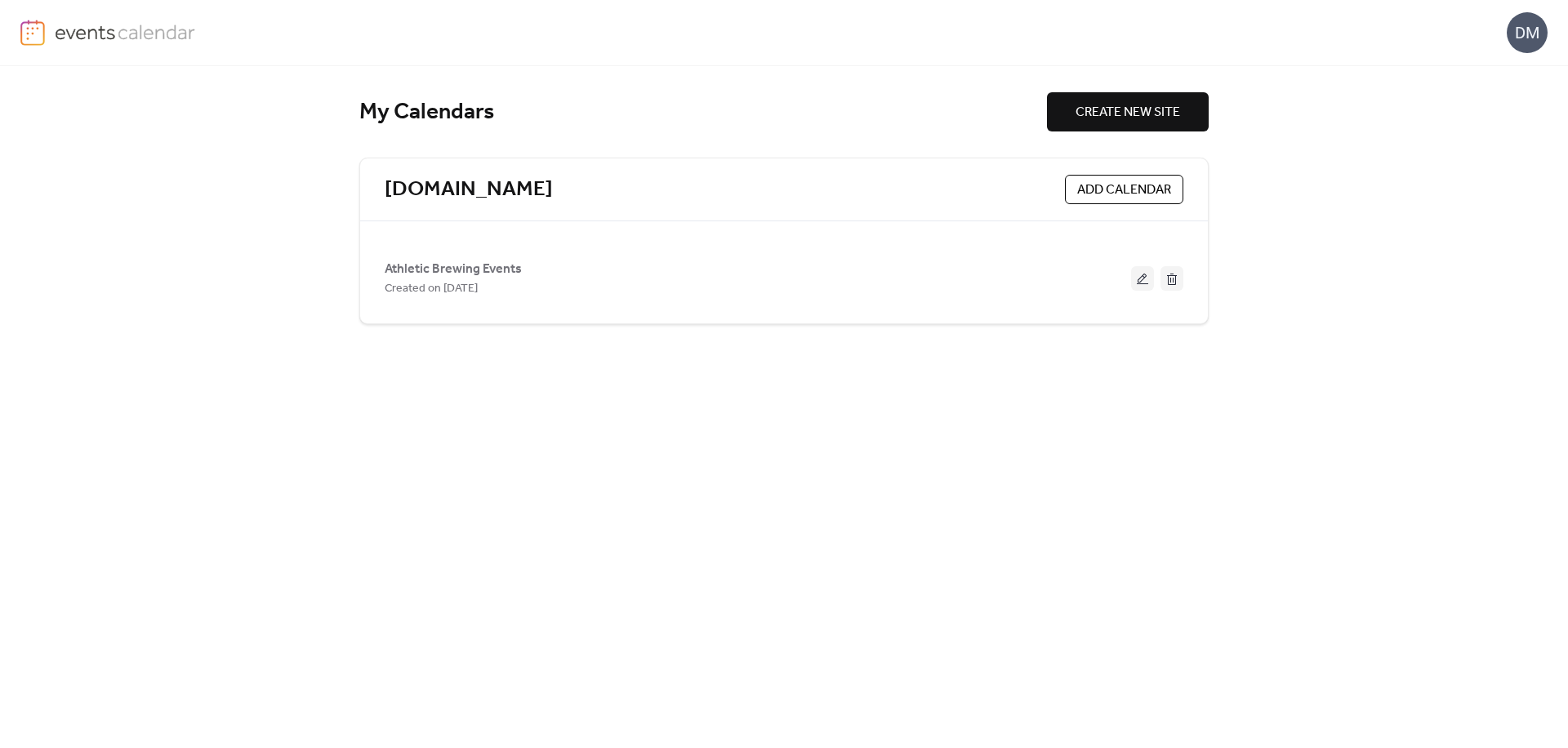
click at [1530, 4] on div "DM" at bounding box center [783, 33] width 1527 height 65
click at [1527, 23] on div "DM" at bounding box center [1526, 33] width 41 height 41
click at [1520, 102] on span "Contact Us" at bounding box center [1502, 105] width 64 height 19
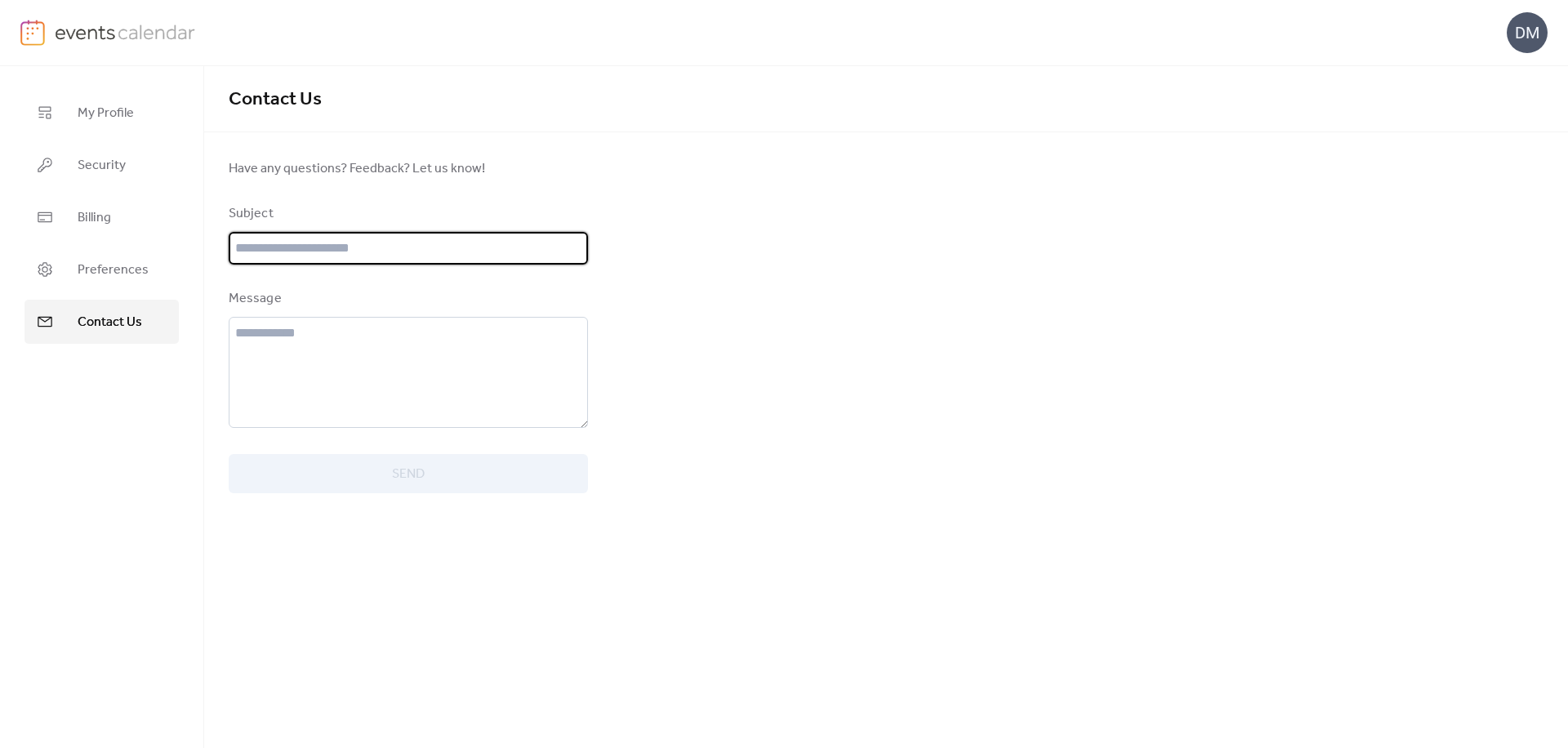
click at [291, 251] on input "text" at bounding box center [408, 248] width 359 height 33
type input "**********"
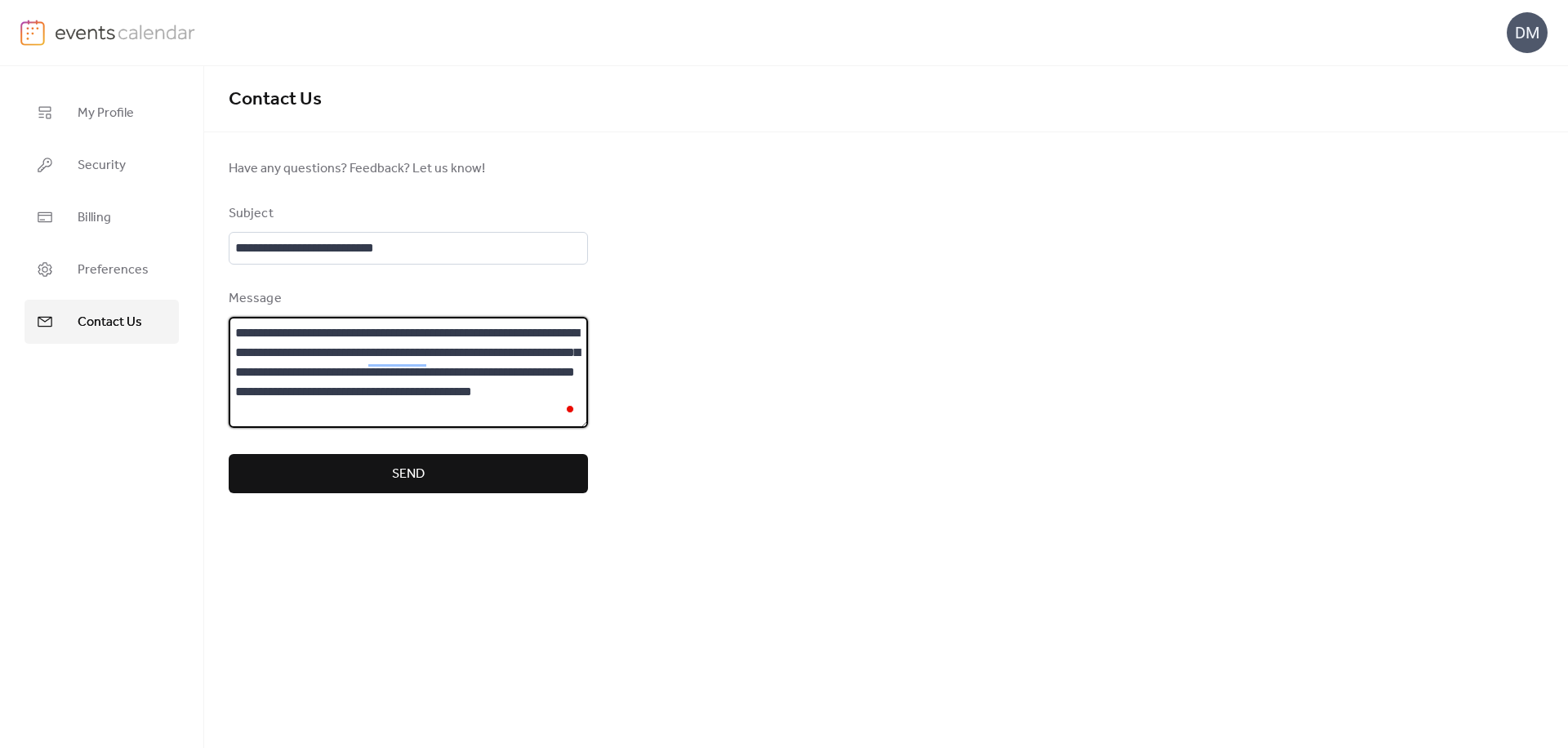
paste textarea "**********"
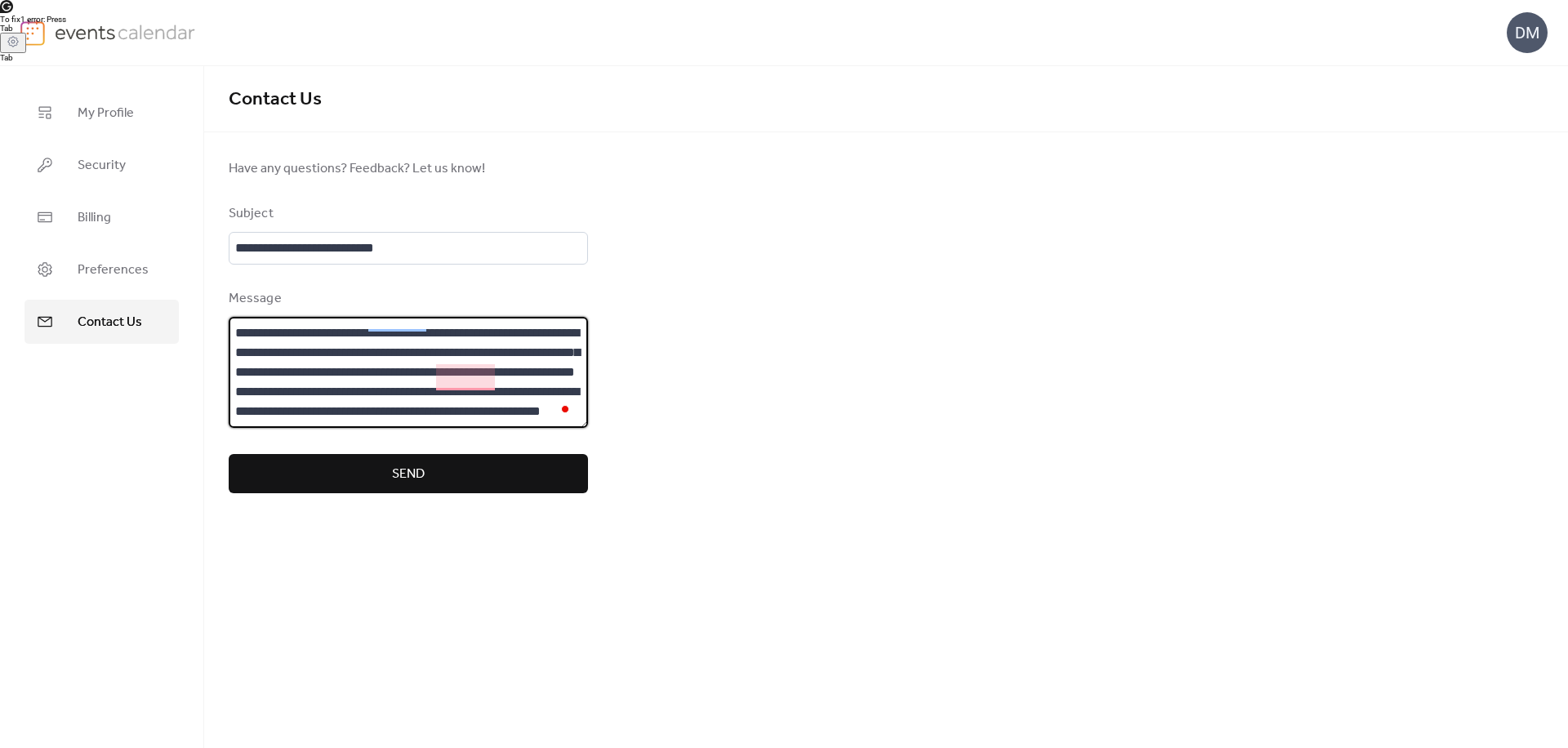
scroll to position [55, 0]
type textarea "**********"
click at [516, 465] on button "Send" at bounding box center [408, 473] width 359 height 39
